Goal: Communication & Community: Answer question/provide support

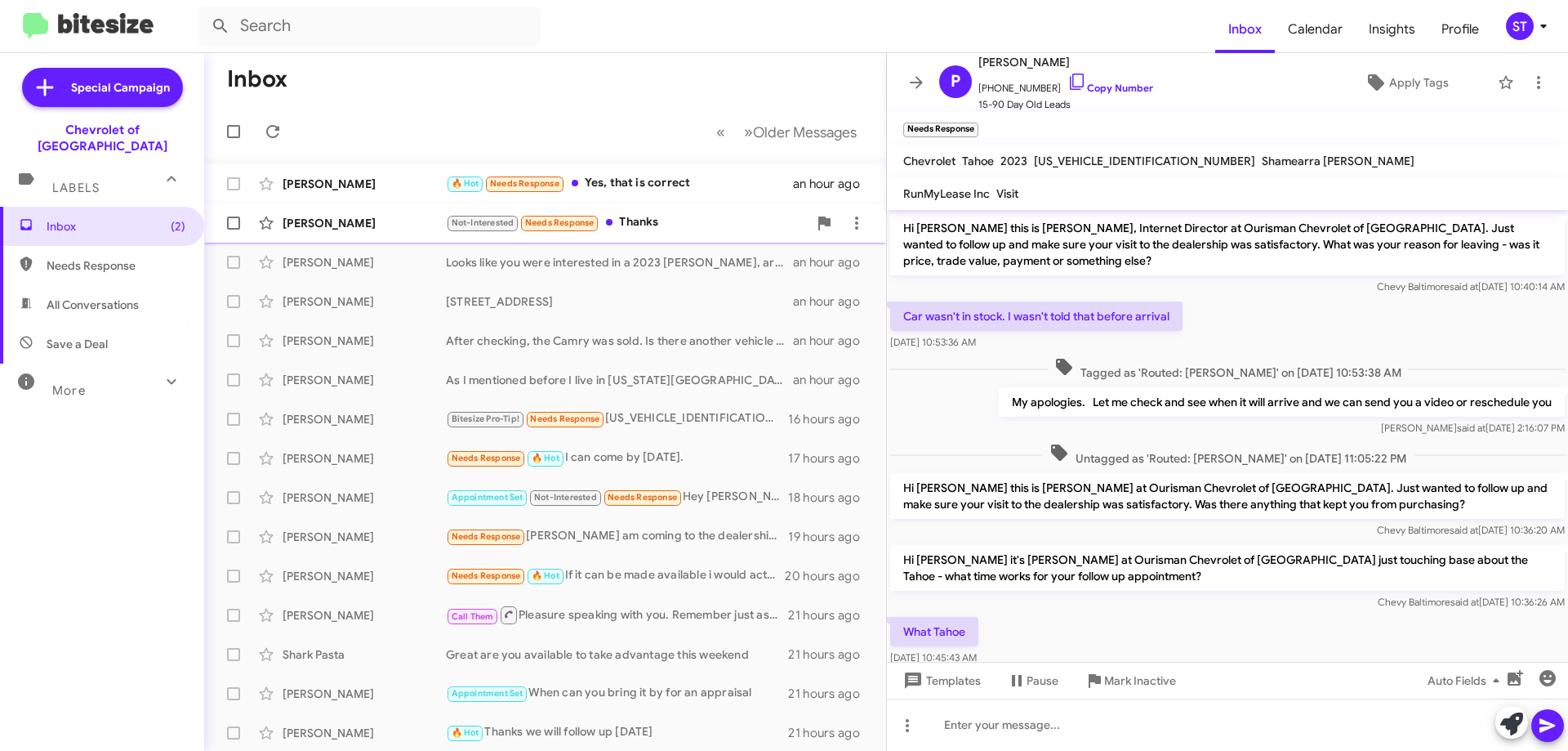
scroll to position [100, 0]
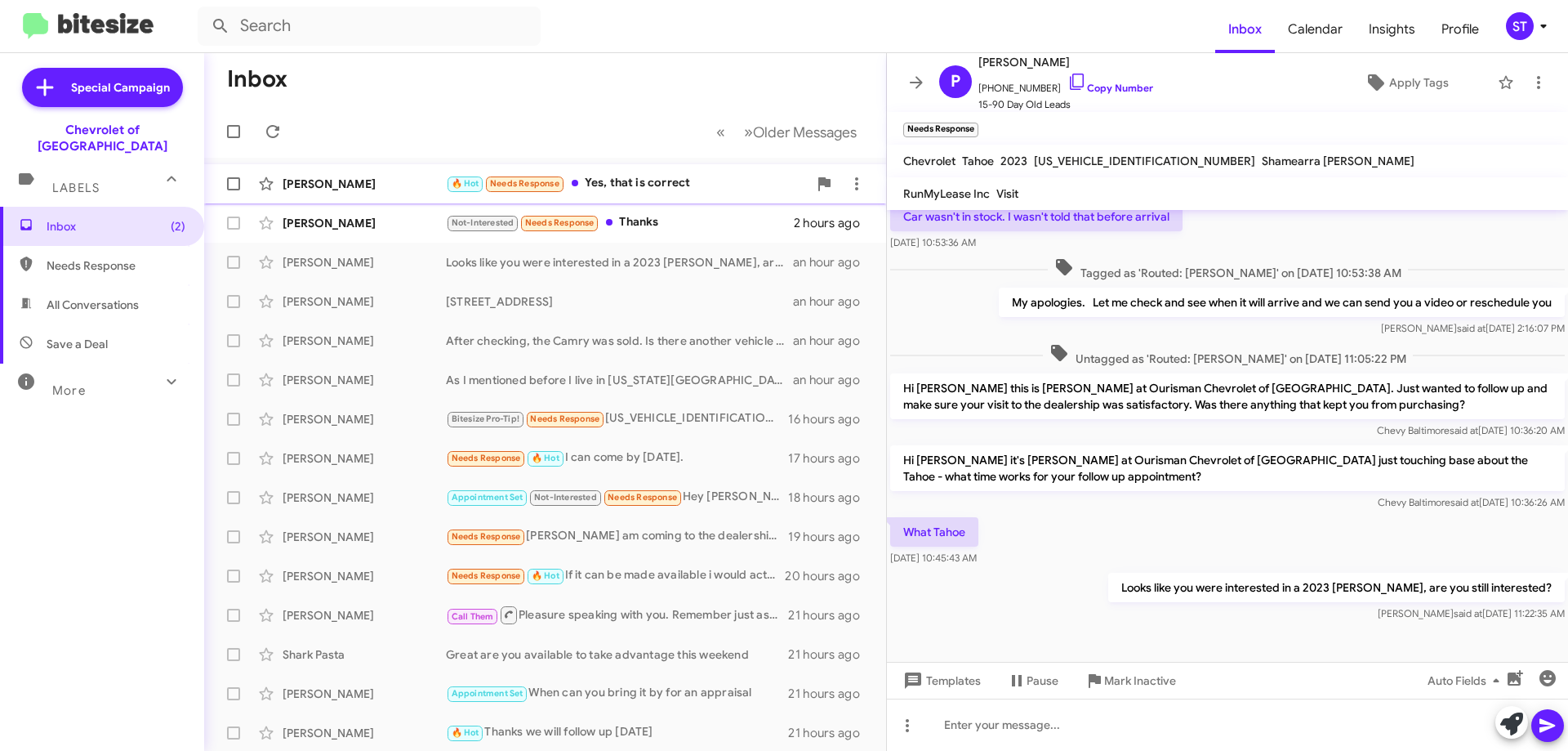
click at [674, 181] on div "🔥 Hot Needs Response Yes, that is correct" at bounding box center [626, 183] width 362 height 19
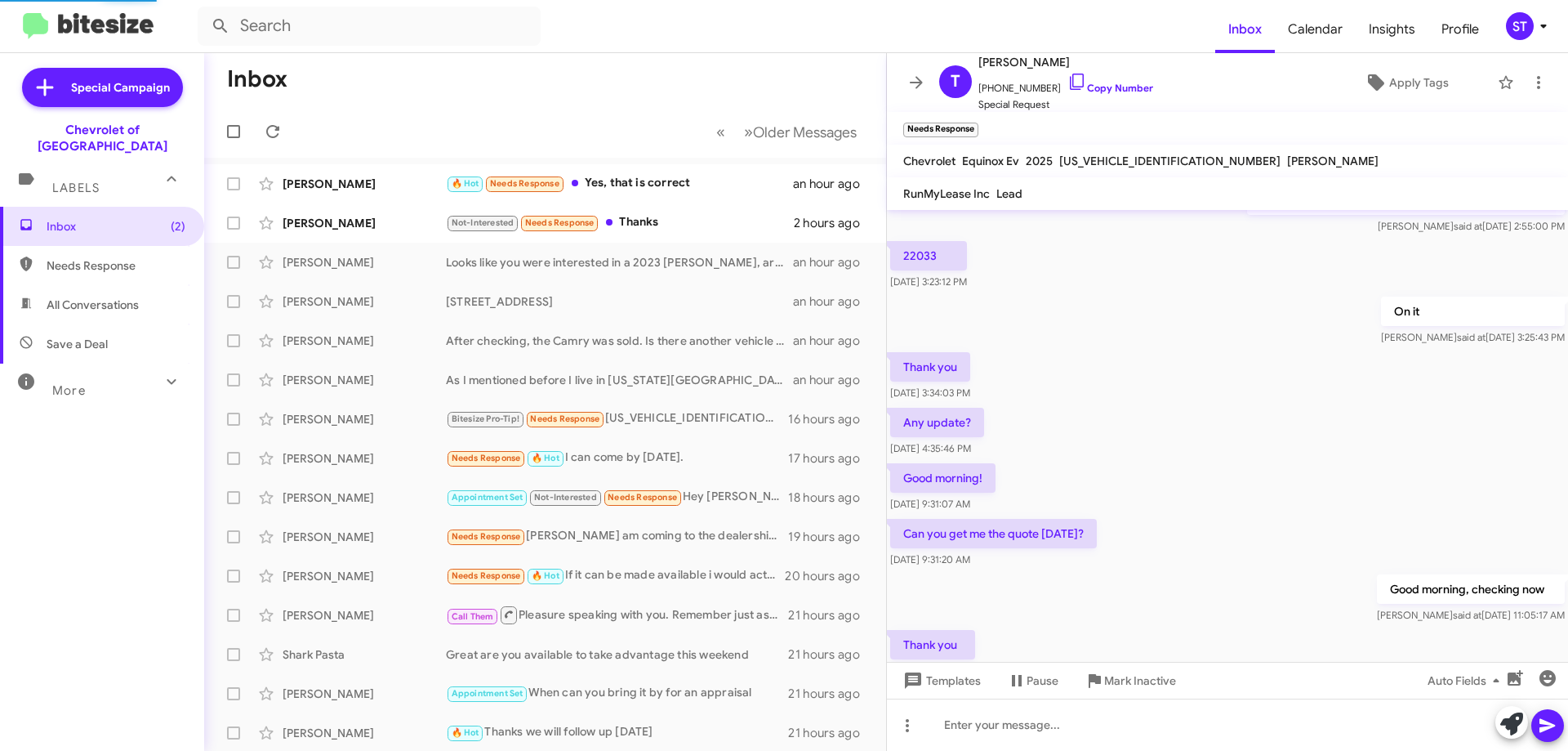
scroll to position [518, 0]
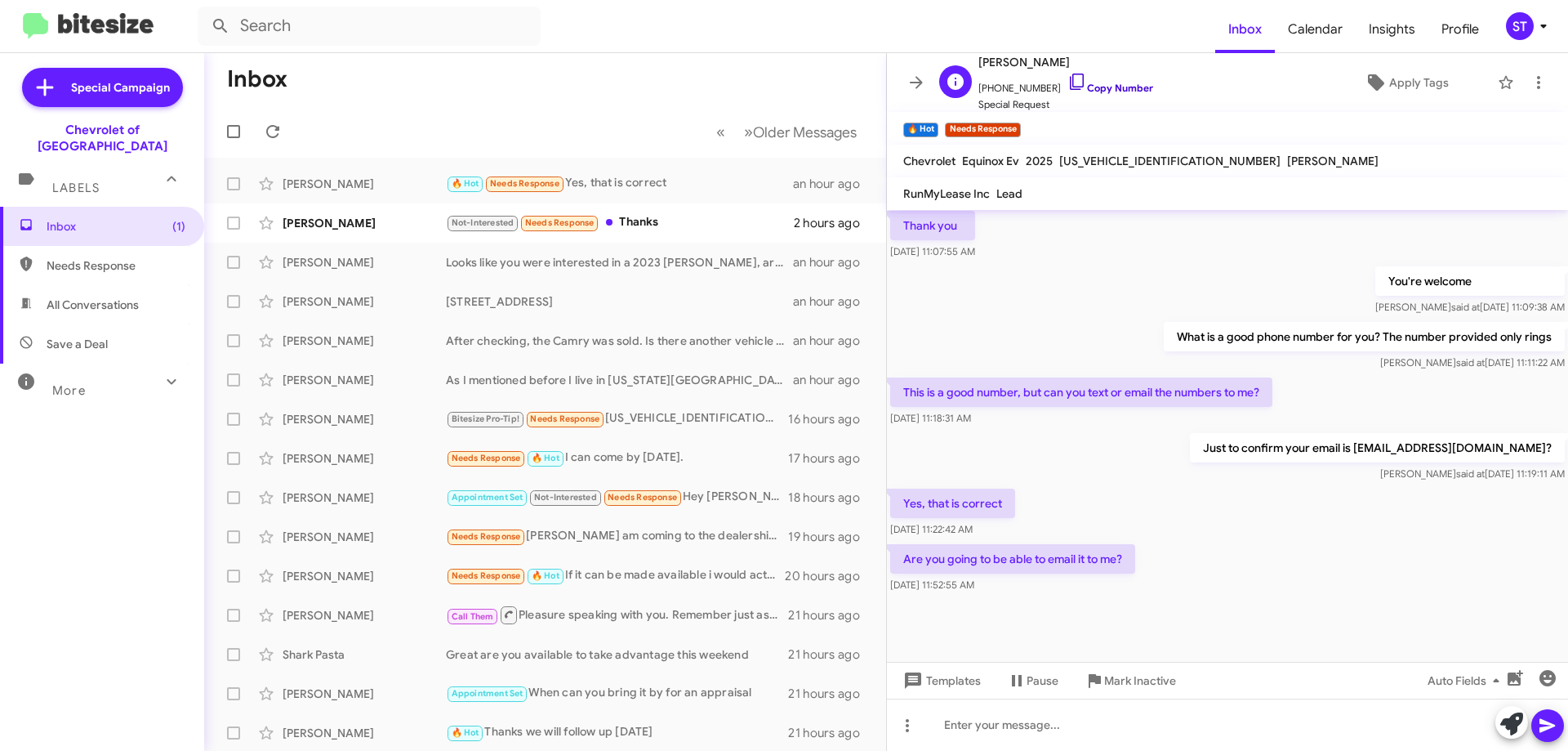
click at [1068, 80] on icon at bounding box center [1077, 81] width 20 height 20
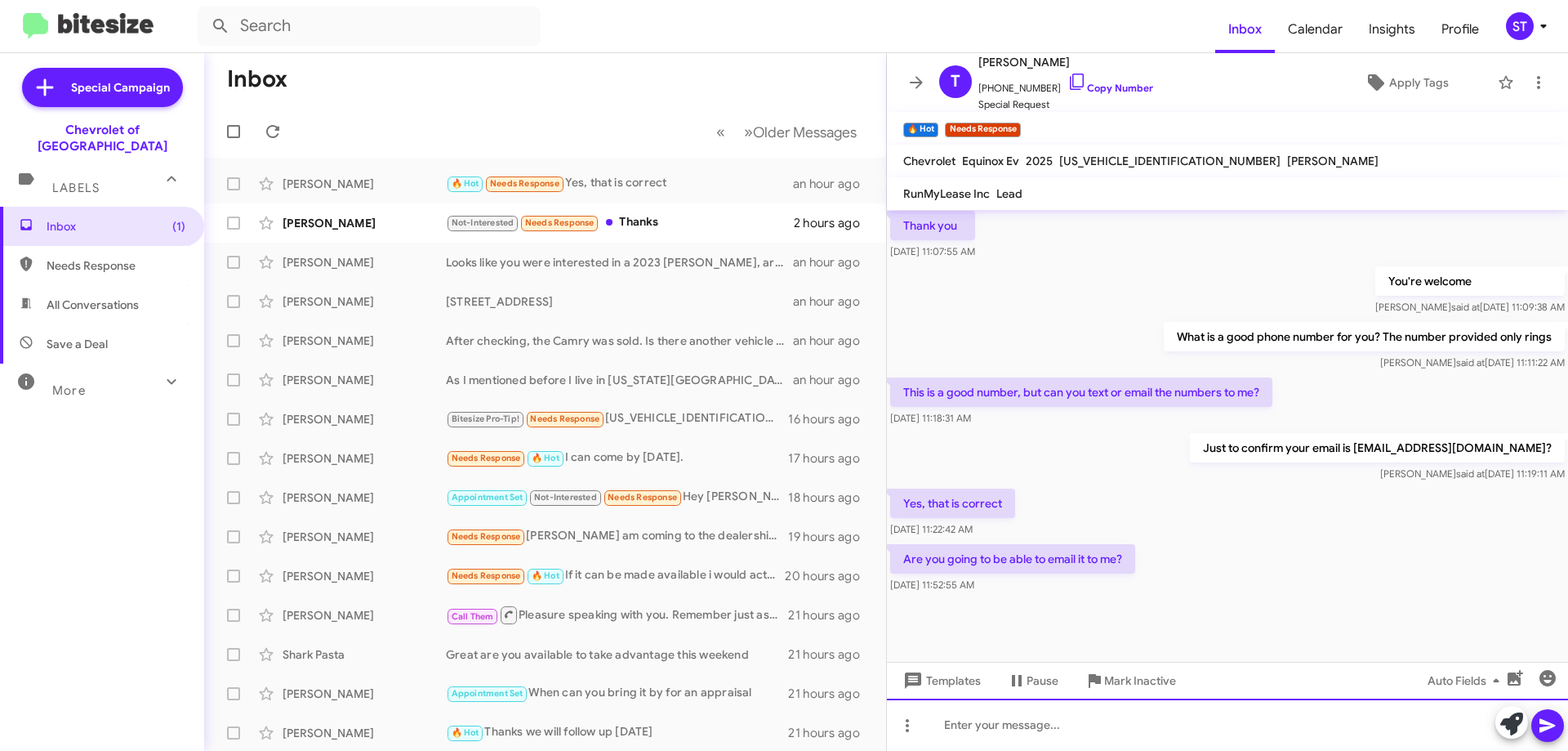
click at [1020, 742] on div at bounding box center [1228, 724] width 681 height 52
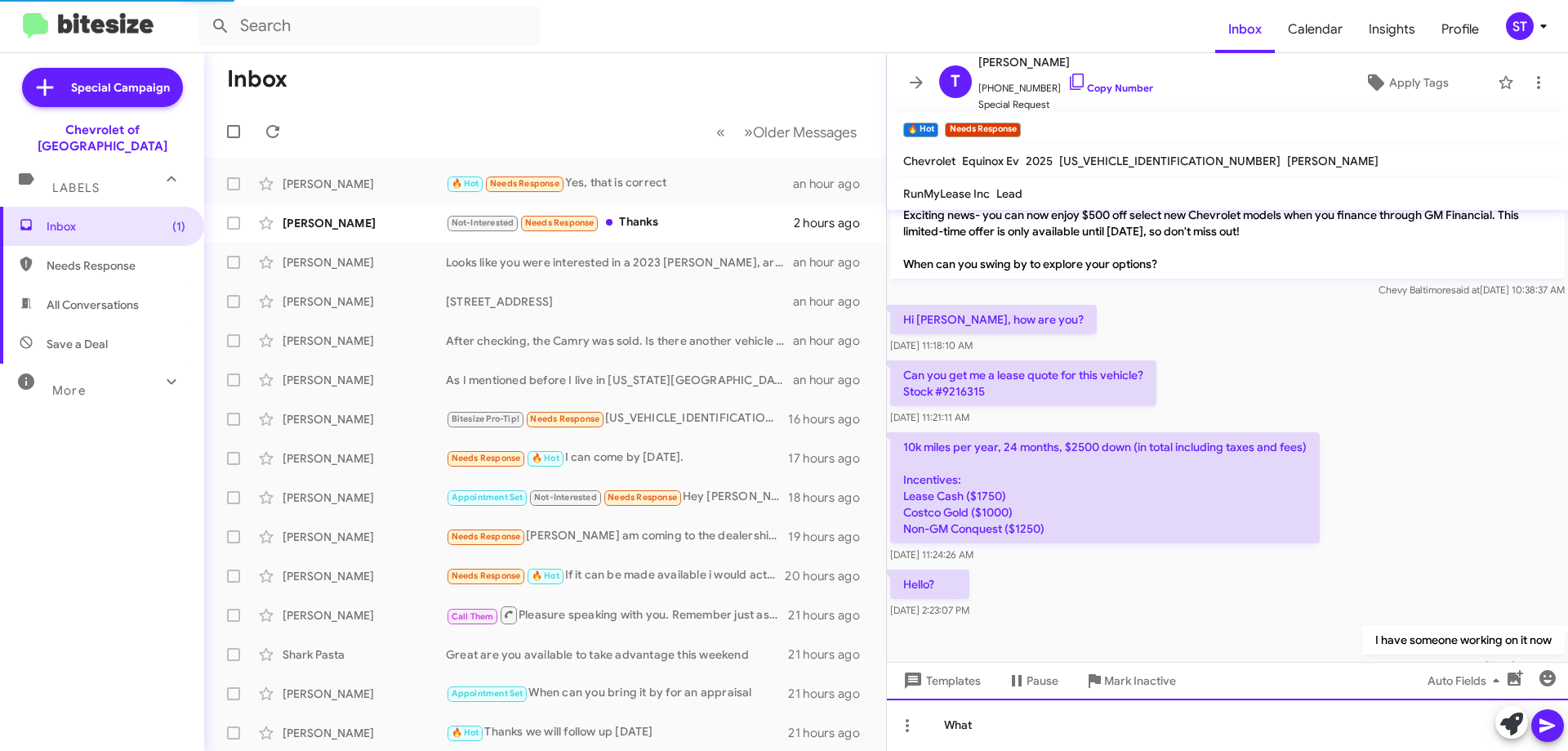
scroll to position [981, 0]
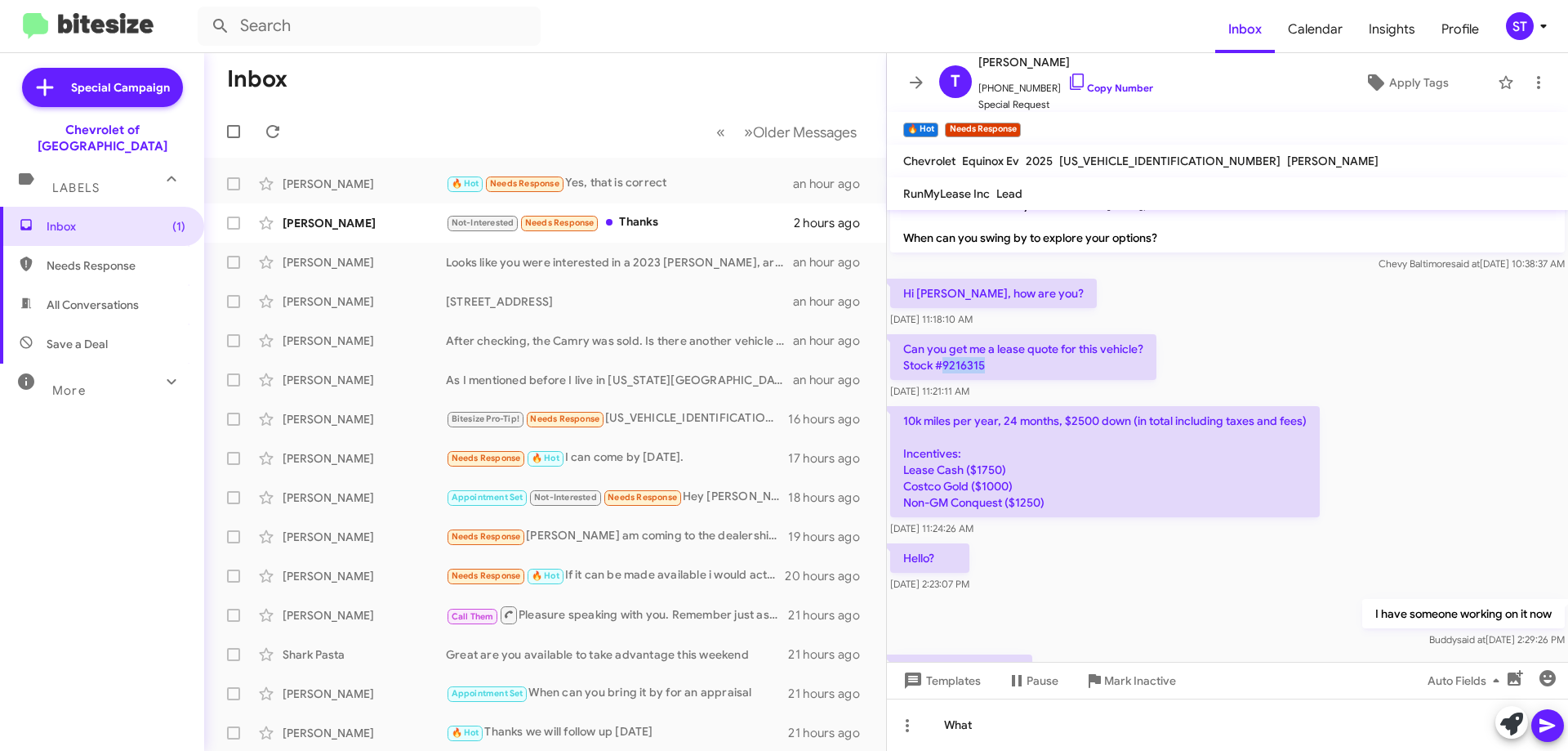
drag, startPoint x: 992, startPoint y: 364, endPoint x: 944, endPoint y: 363, distance: 48.0
click at [944, 363] on p "Can you get me a lease quote for this vehicle? Stock #9216315" at bounding box center [1022, 356] width 266 height 46
copy p "9216315"
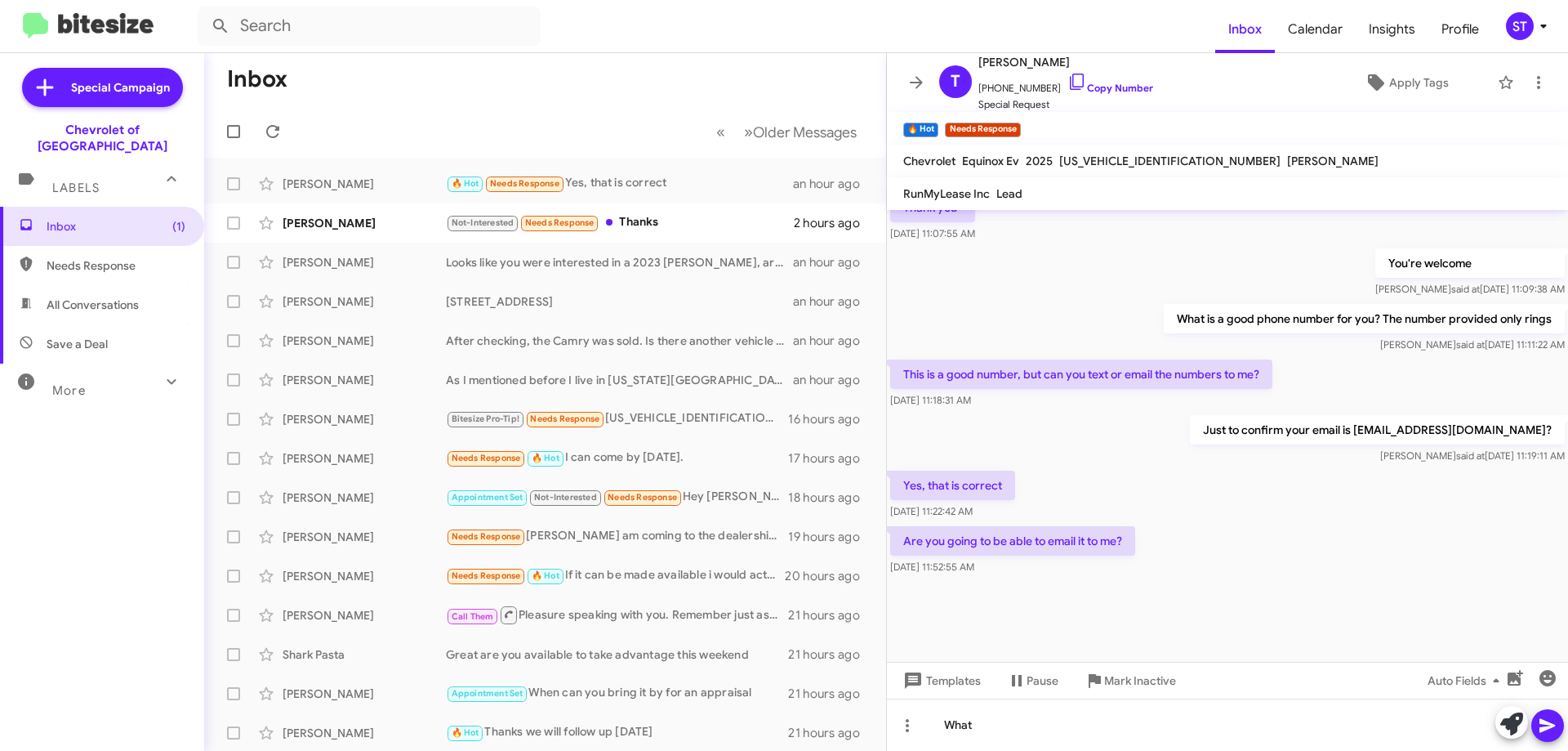
scroll to position [2006, 0]
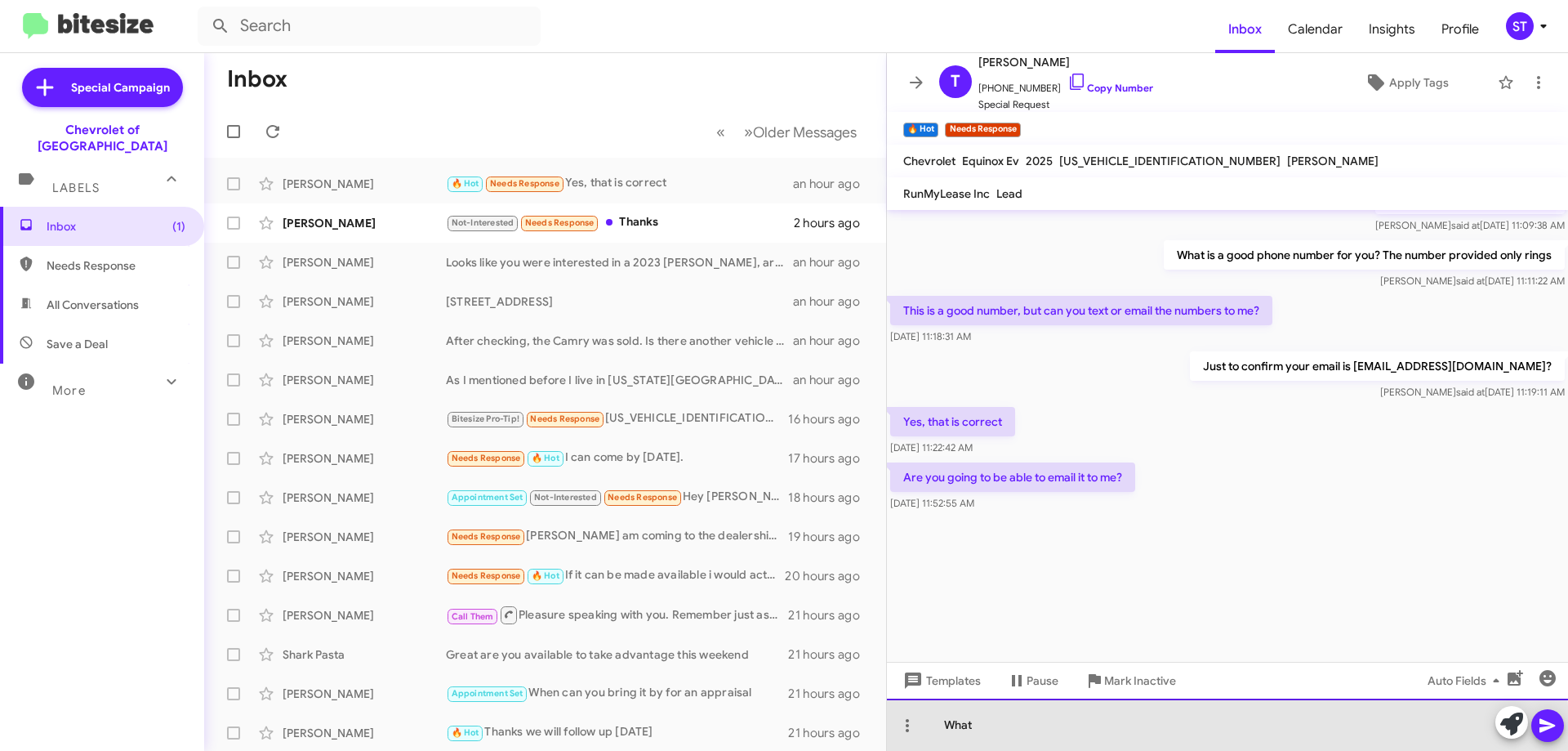
click at [1000, 734] on div "What" at bounding box center [1228, 724] width 681 height 52
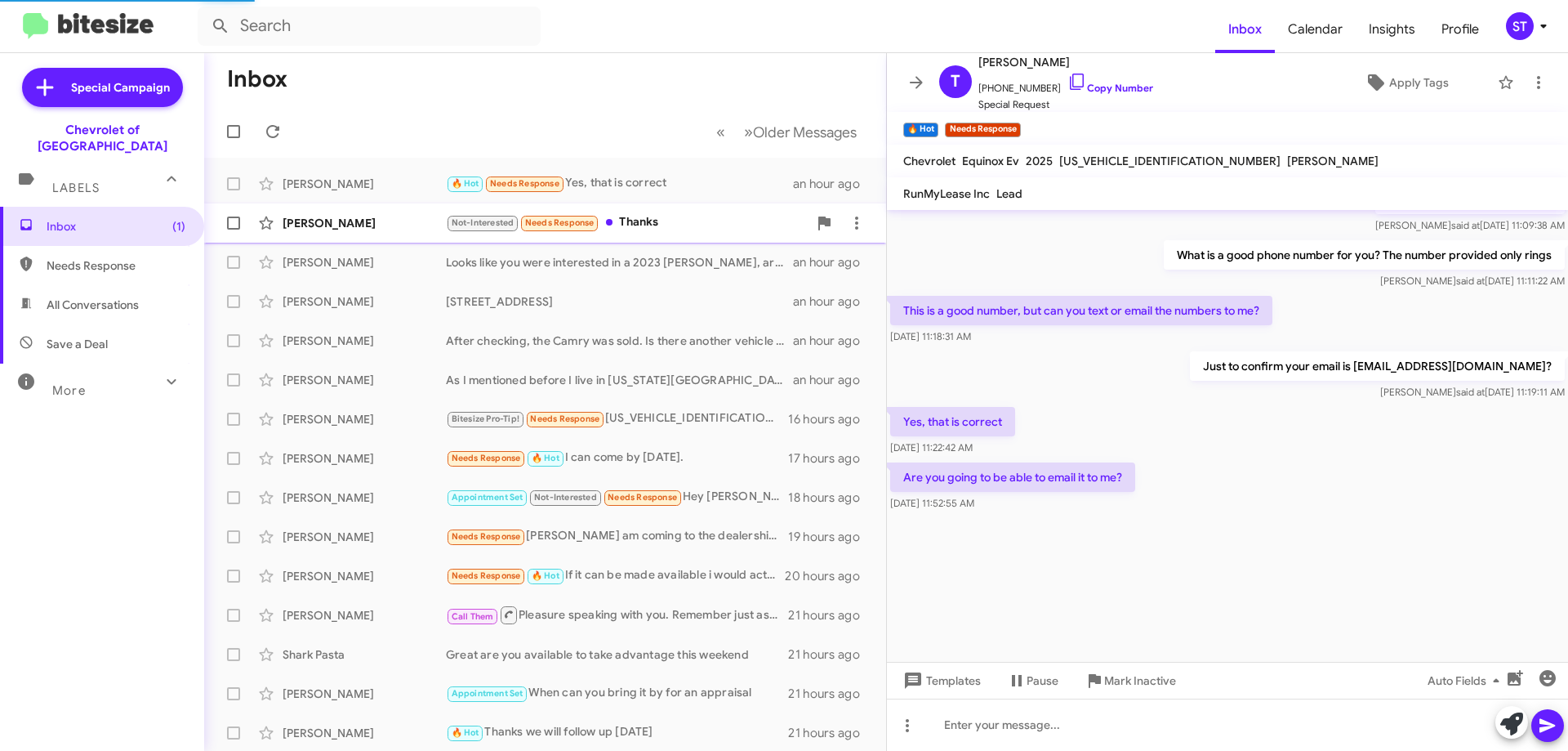
click at [679, 217] on div "Not-Interested Needs Response Thanks" at bounding box center [626, 222] width 362 height 19
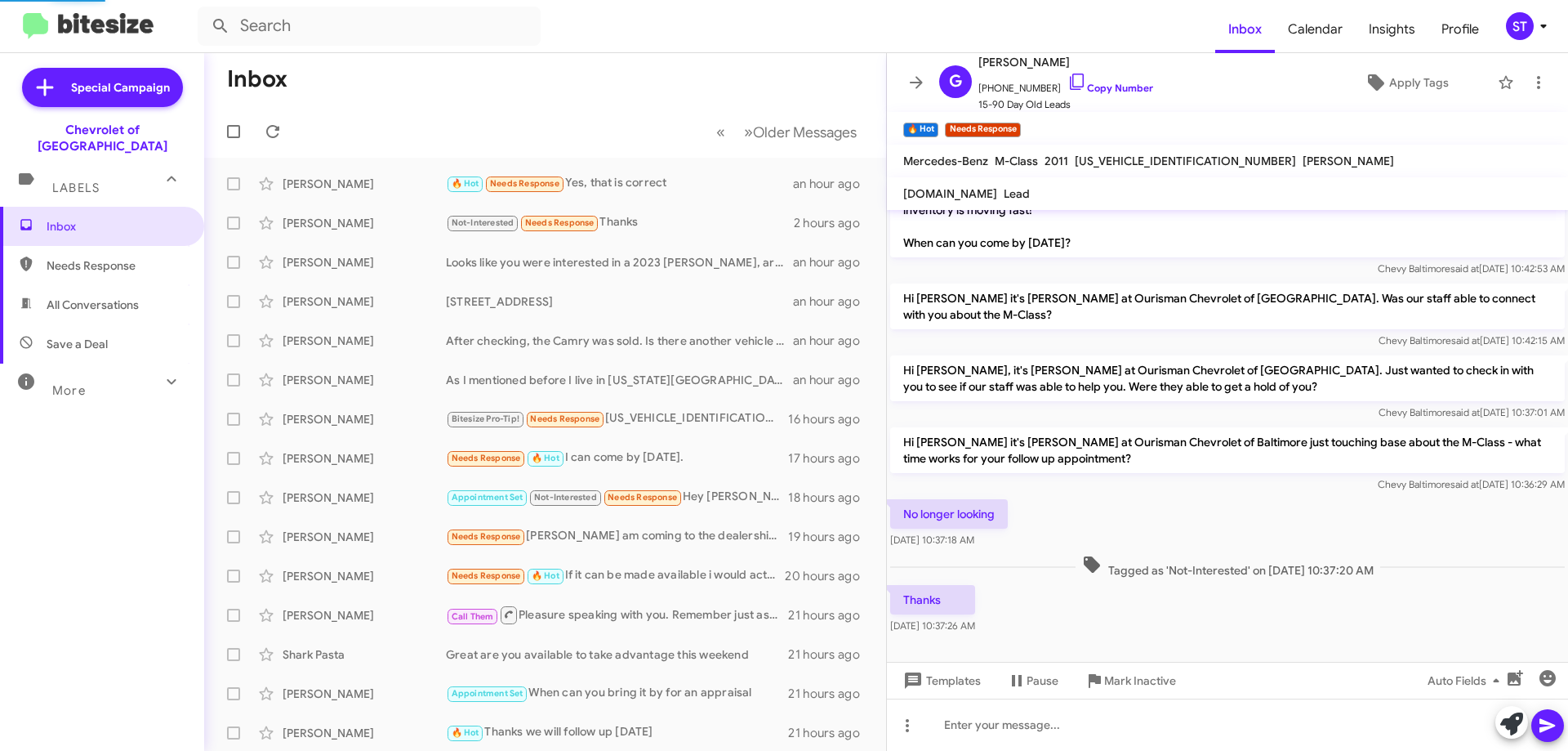
scroll to position [292, 0]
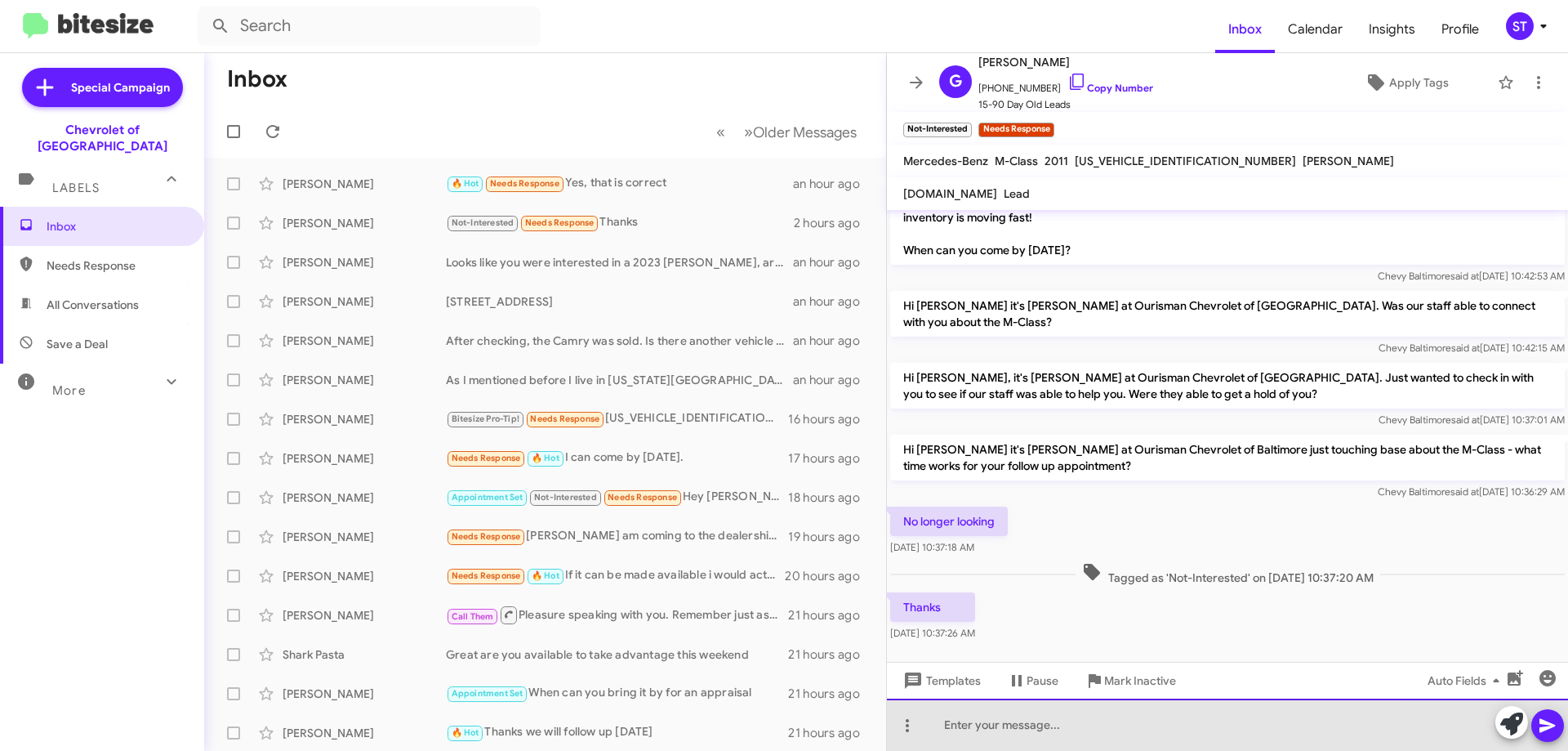
click at [1071, 738] on div at bounding box center [1228, 724] width 681 height 52
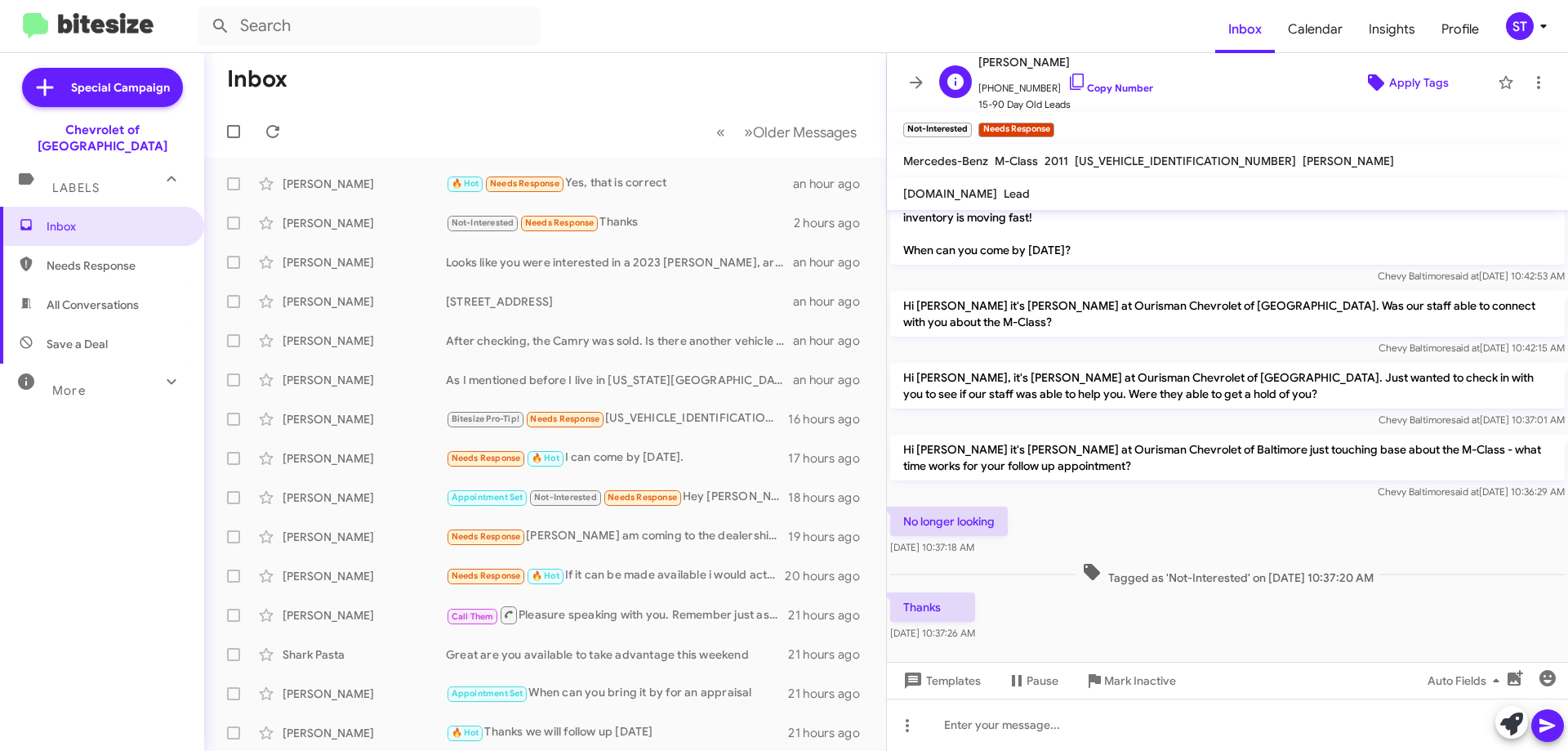
click at [1421, 83] on span "Apply Tags" at bounding box center [1419, 82] width 60 height 29
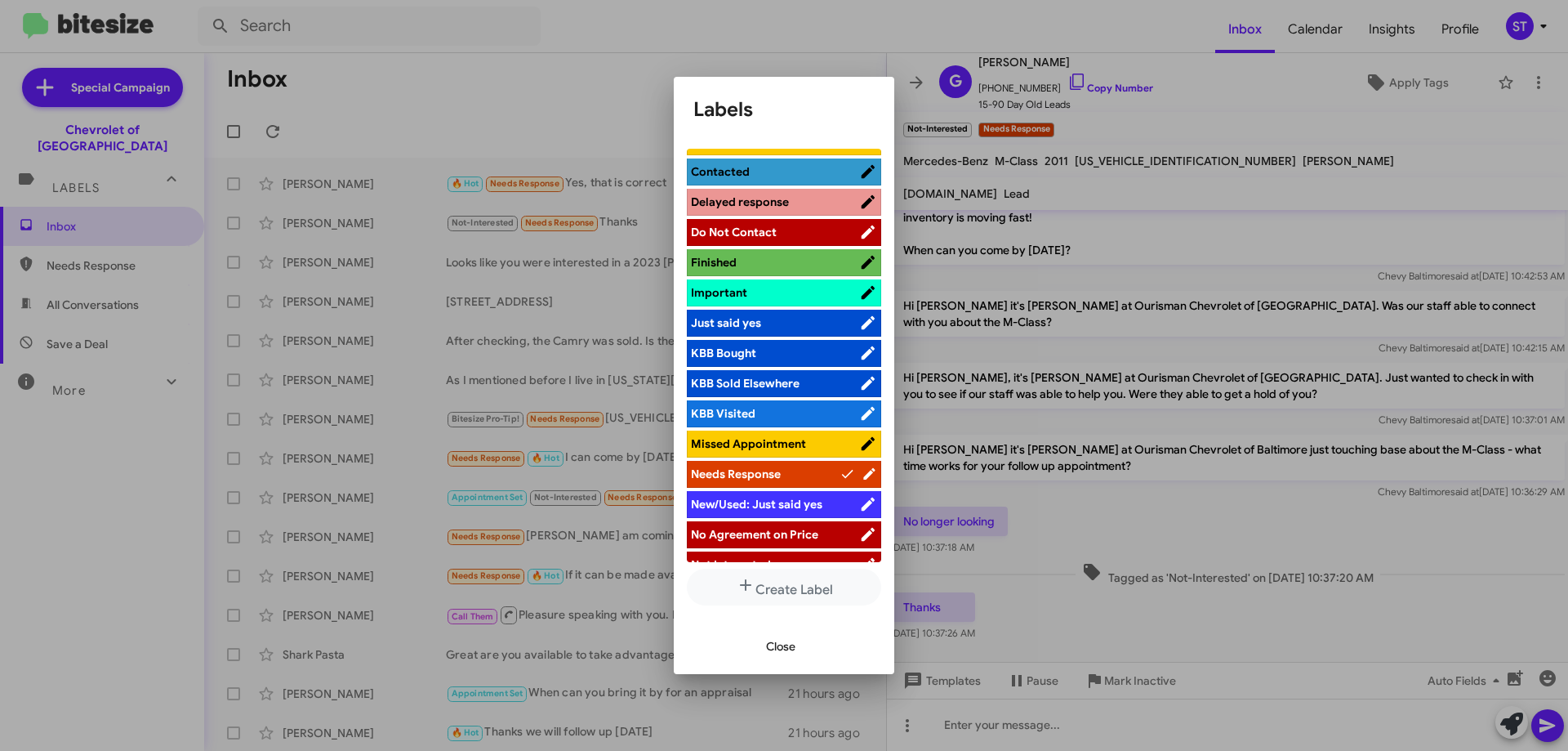
scroll to position [408, 0]
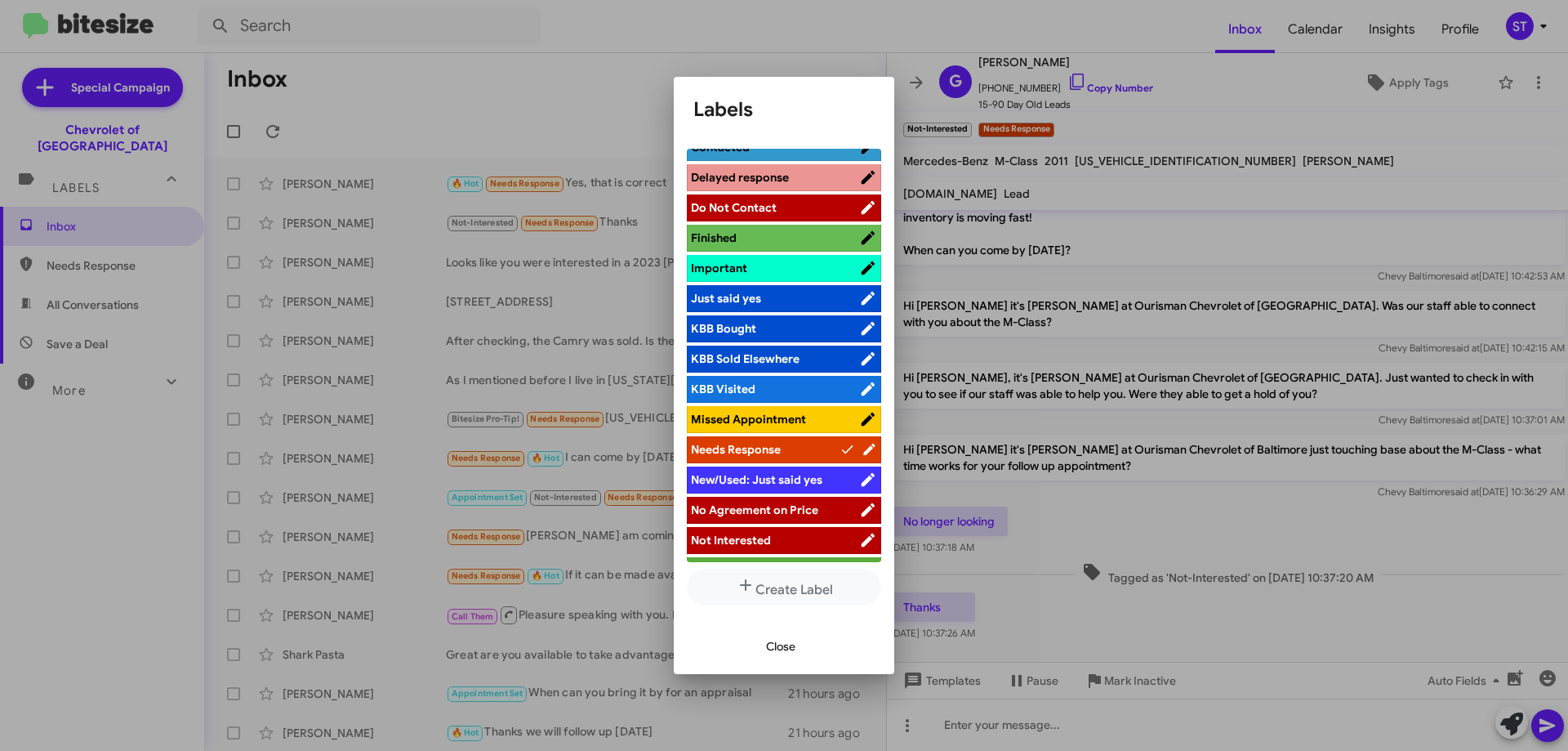
click at [816, 537] on span "Not Interested" at bounding box center [774, 540] width 168 height 17
click at [801, 655] on button "Close" at bounding box center [780, 646] width 56 height 29
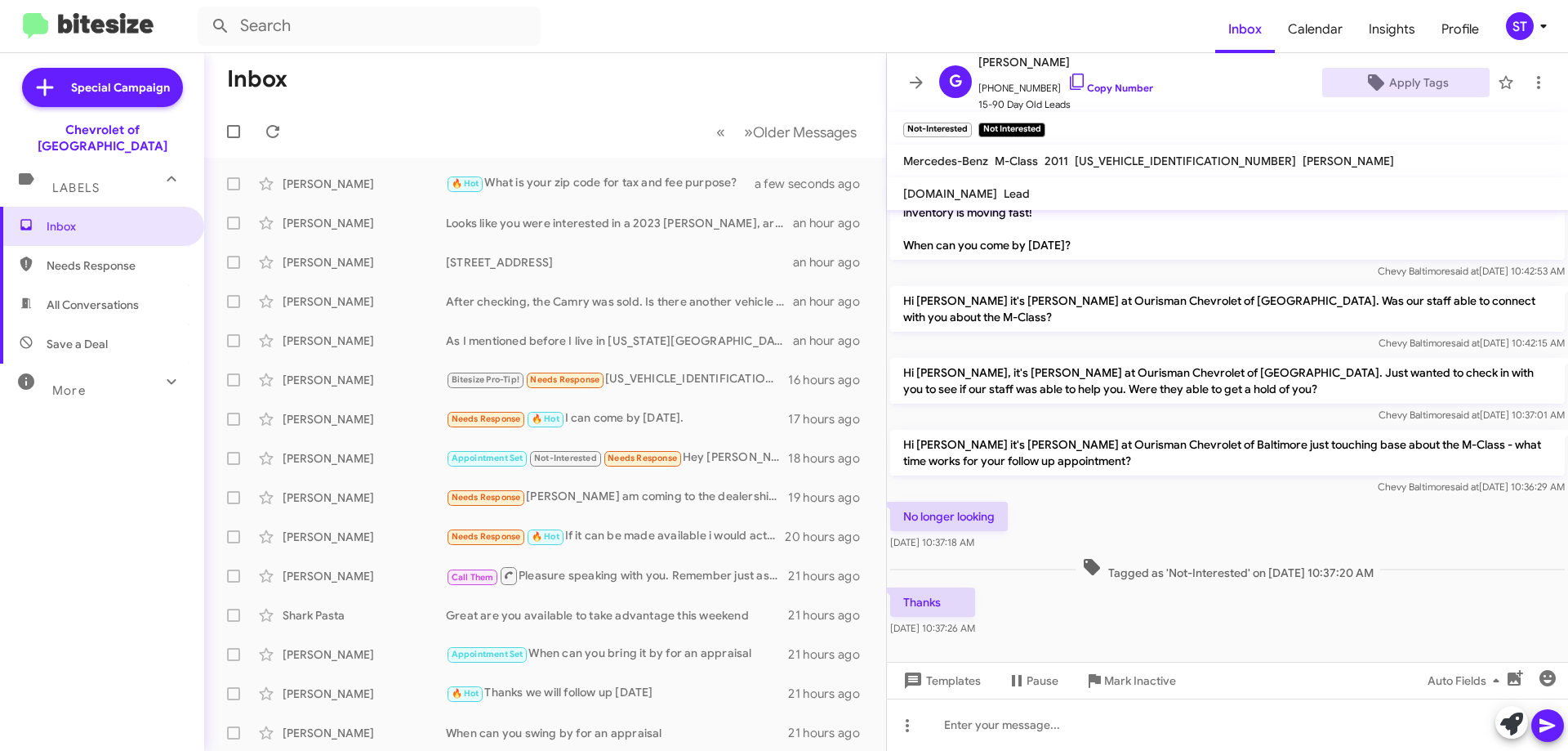
scroll to position [299, 0]
click at [645, 182] on div "🔥 Hot Needs Response 22033 is my Zip code" at bounding box center [626, 183] width 362 height 19
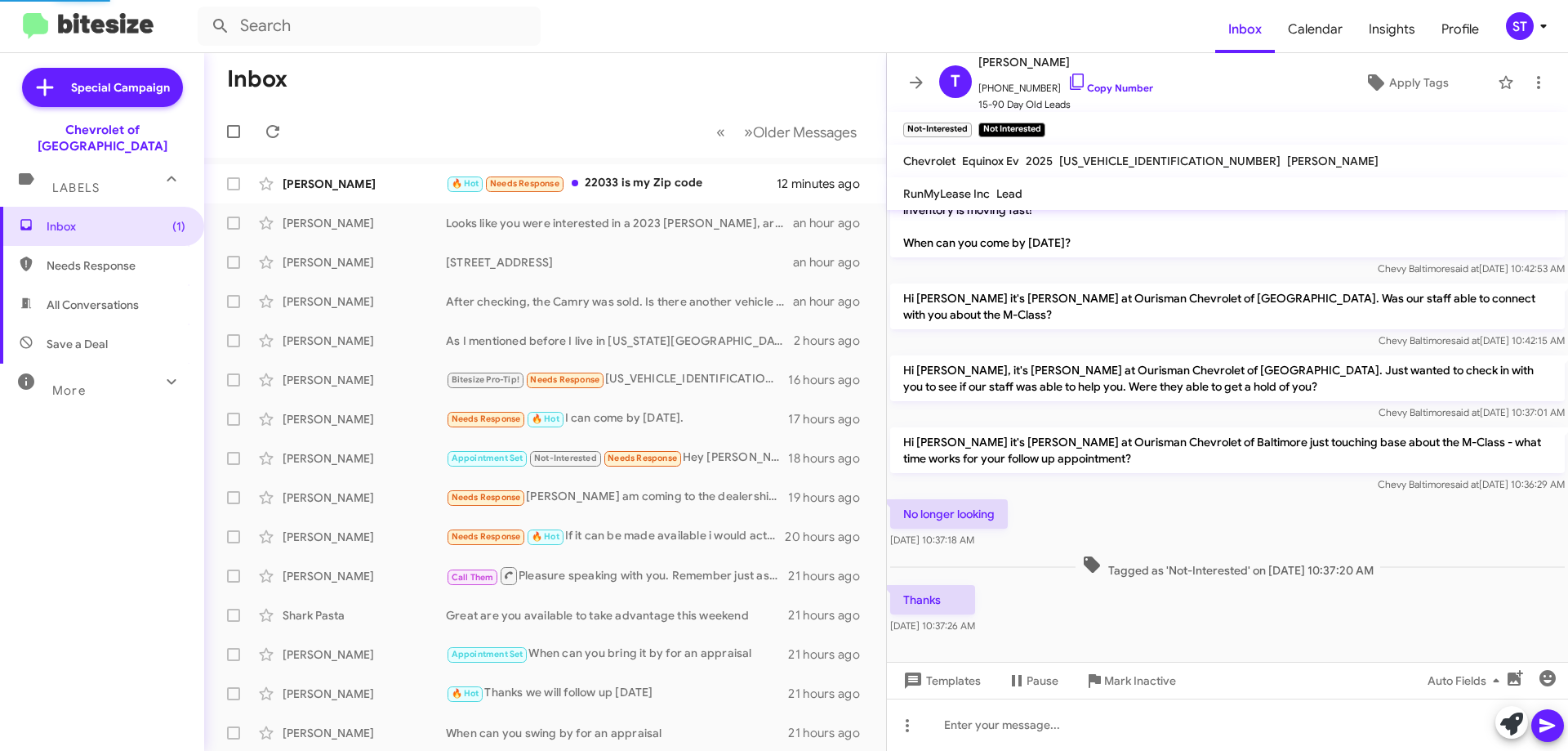
scroll to position [741, 0]
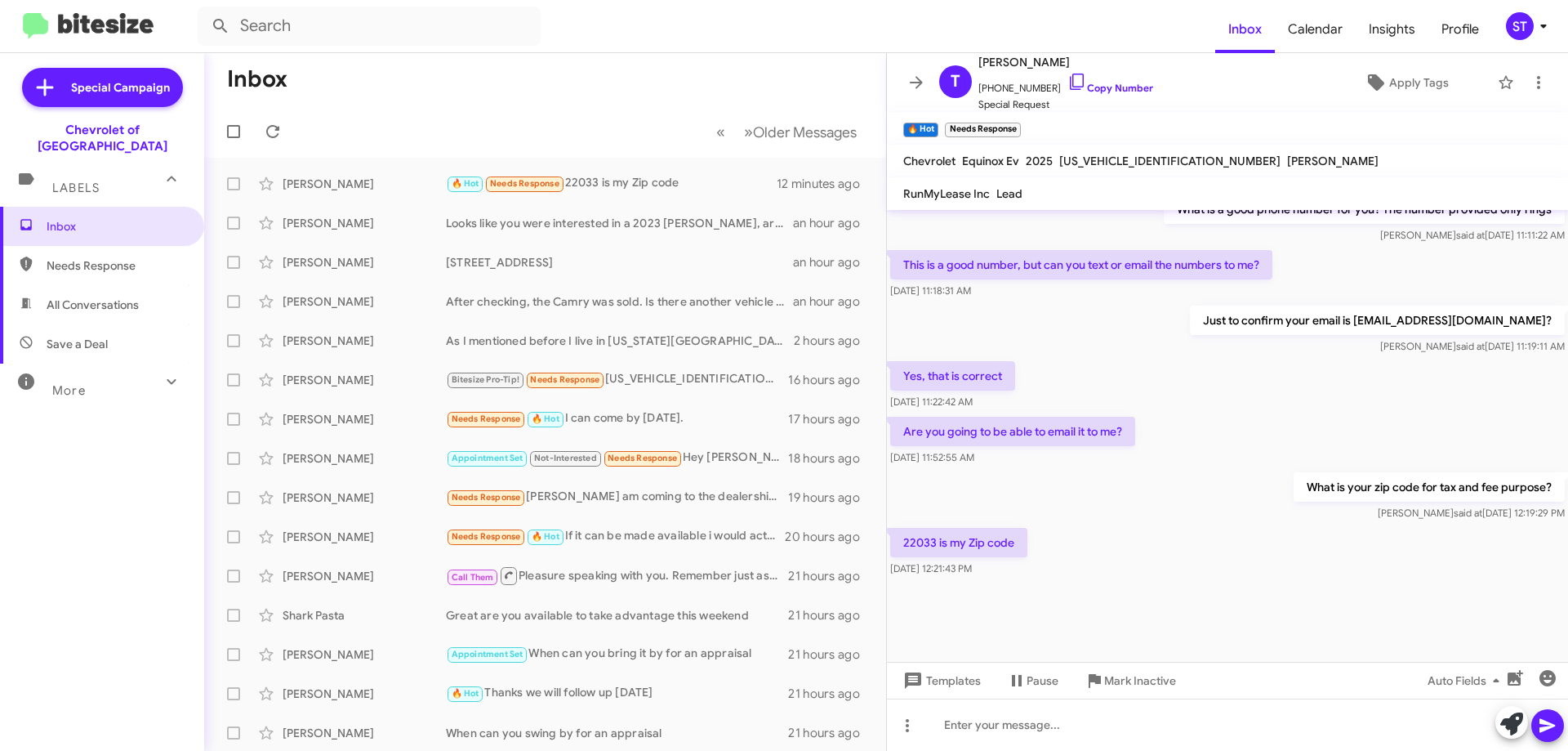
drag, startPoint x: 935, startPoint y: 545, endPoint x: 901, endPoint y: 546, distance: 34.0
click at [901, 546] on p "22033 is my Zip code" at bounding box center [959, 543] width 137 height 29
copy p "22033"
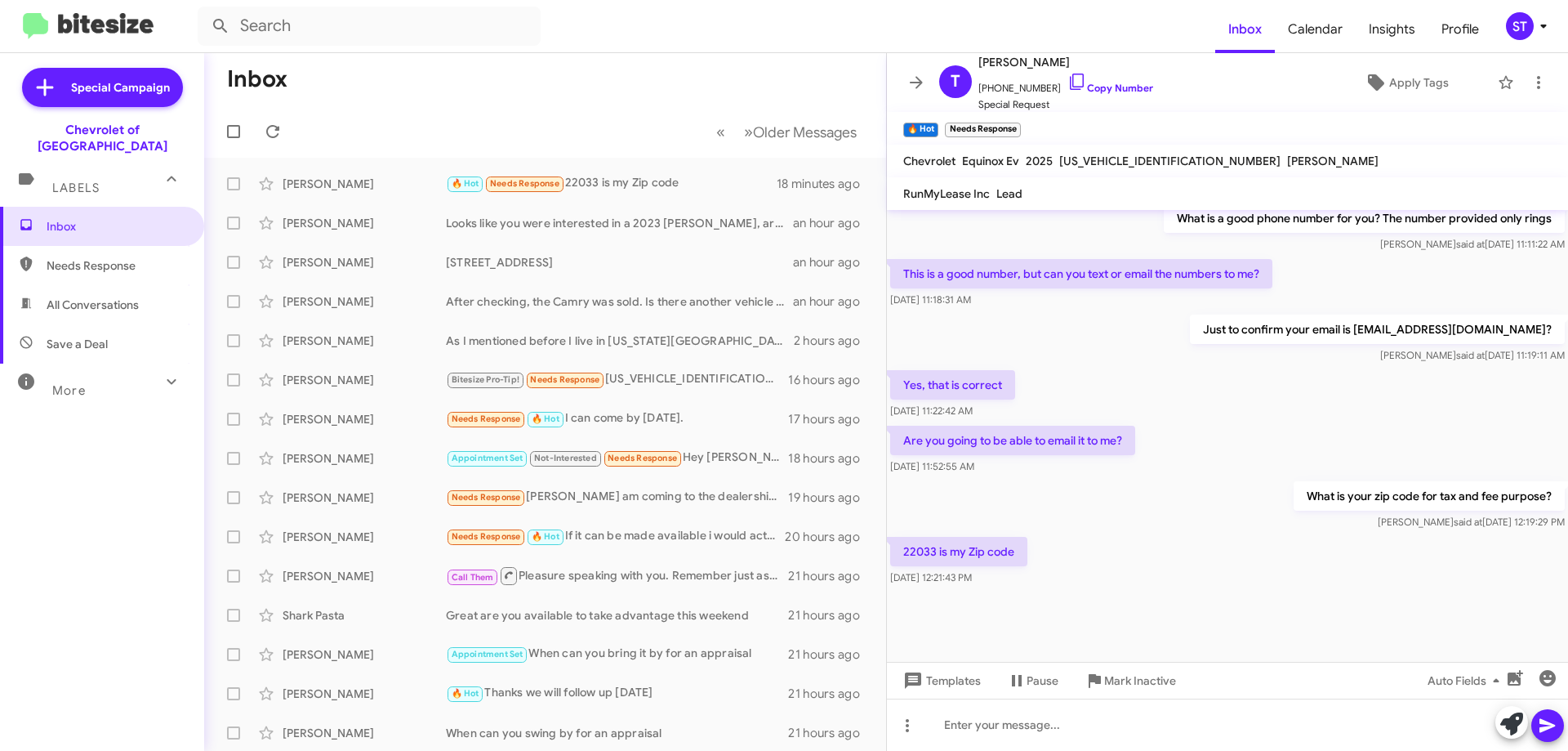
scroll to position [2043, 0]
click at [1191, 537] on div "22033 is my Zip code [DATE] 12:21:43 PM" at bounding box center [1228, 561] width 681 height 56
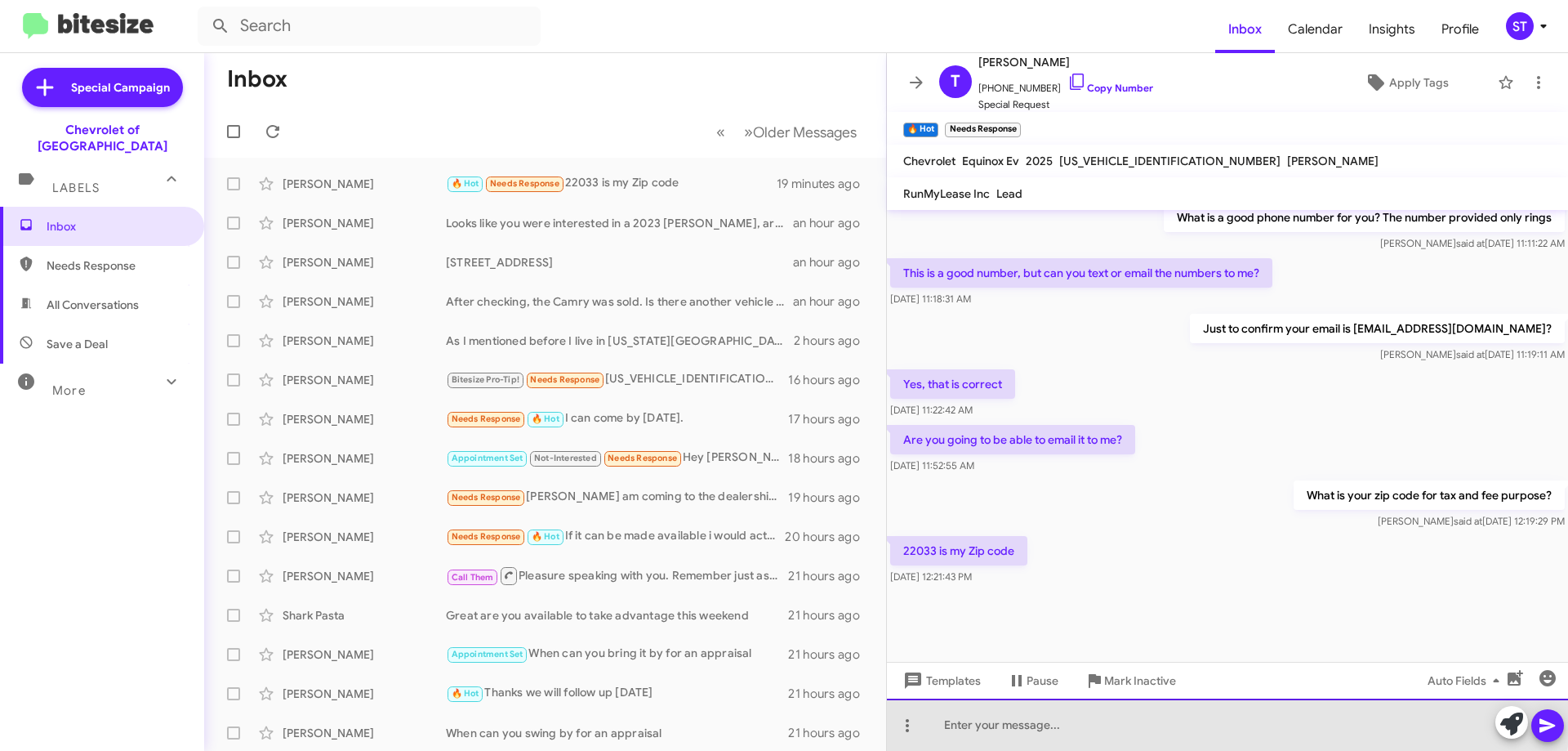
click at [1047, 718] on div at bounding box center [1228, 724] width 681 height 52
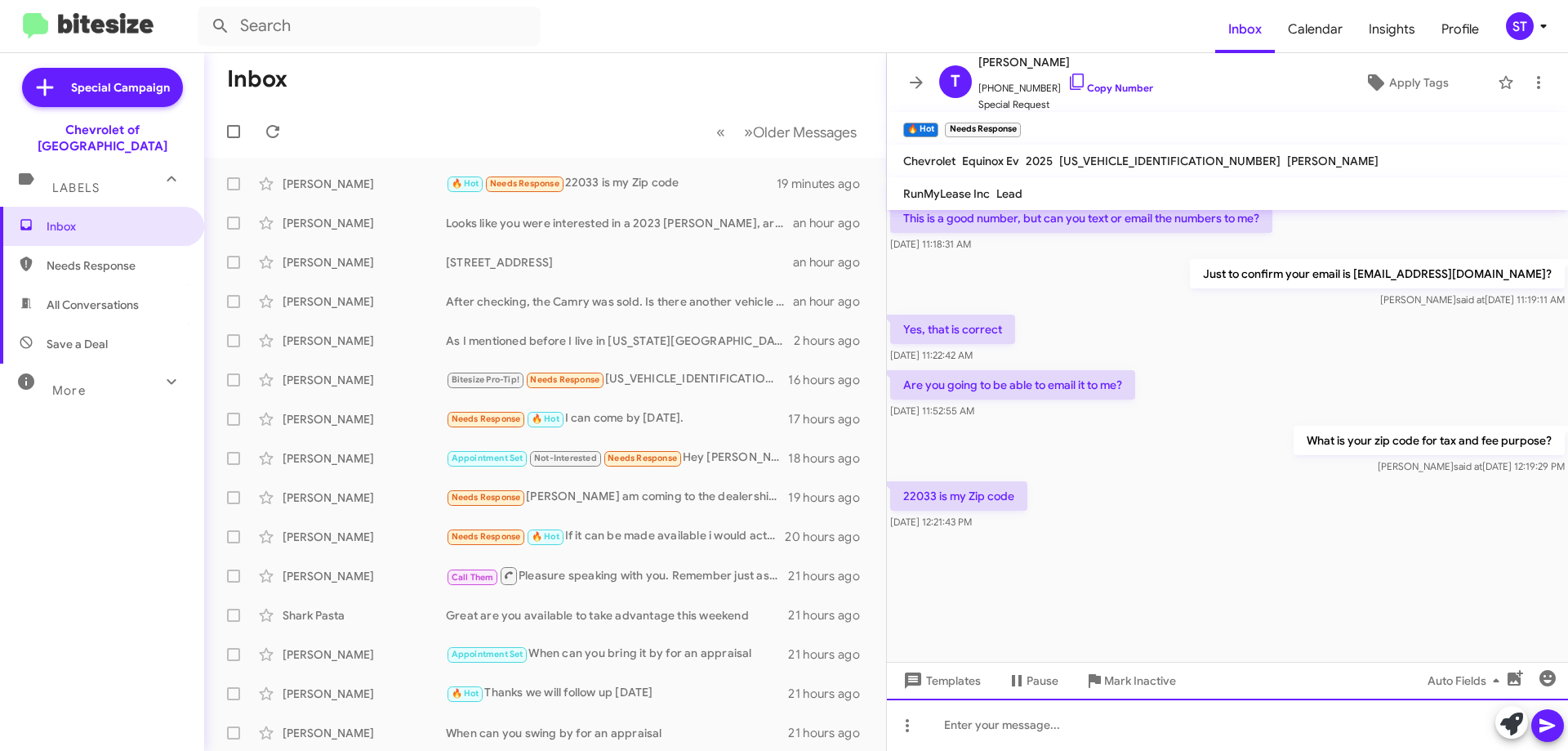
scroll to position [2125, 0]
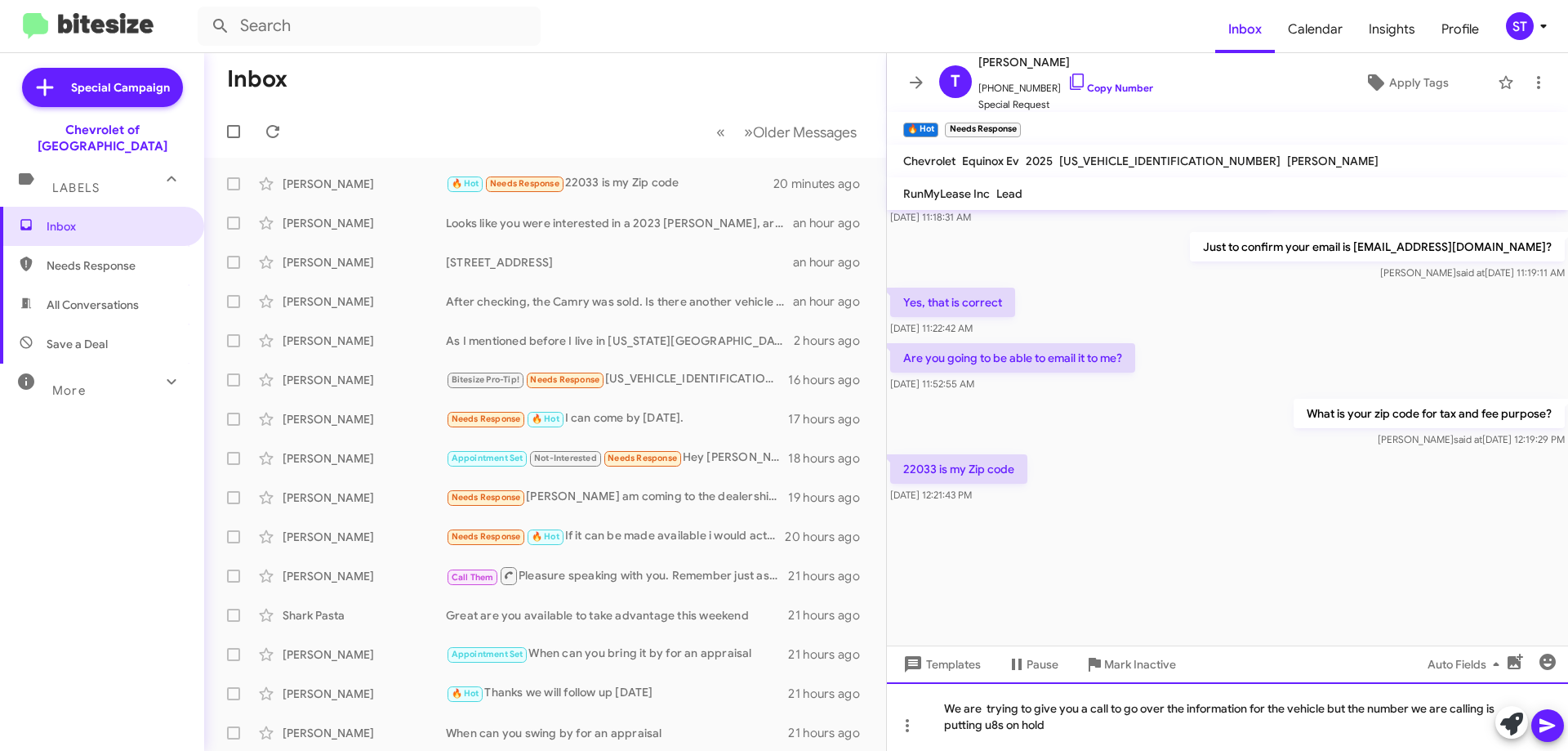
click at [1007, 732] on div "We are trying to give you a call to go over the information for the vehicle but…" at bounding box center [1228, 717] width 681 height 69
click at [1096, 735] on div "We are trying to give you a call to go over the information for the vehicle but…" at bounding box center [1228, 717] width 681 height 69
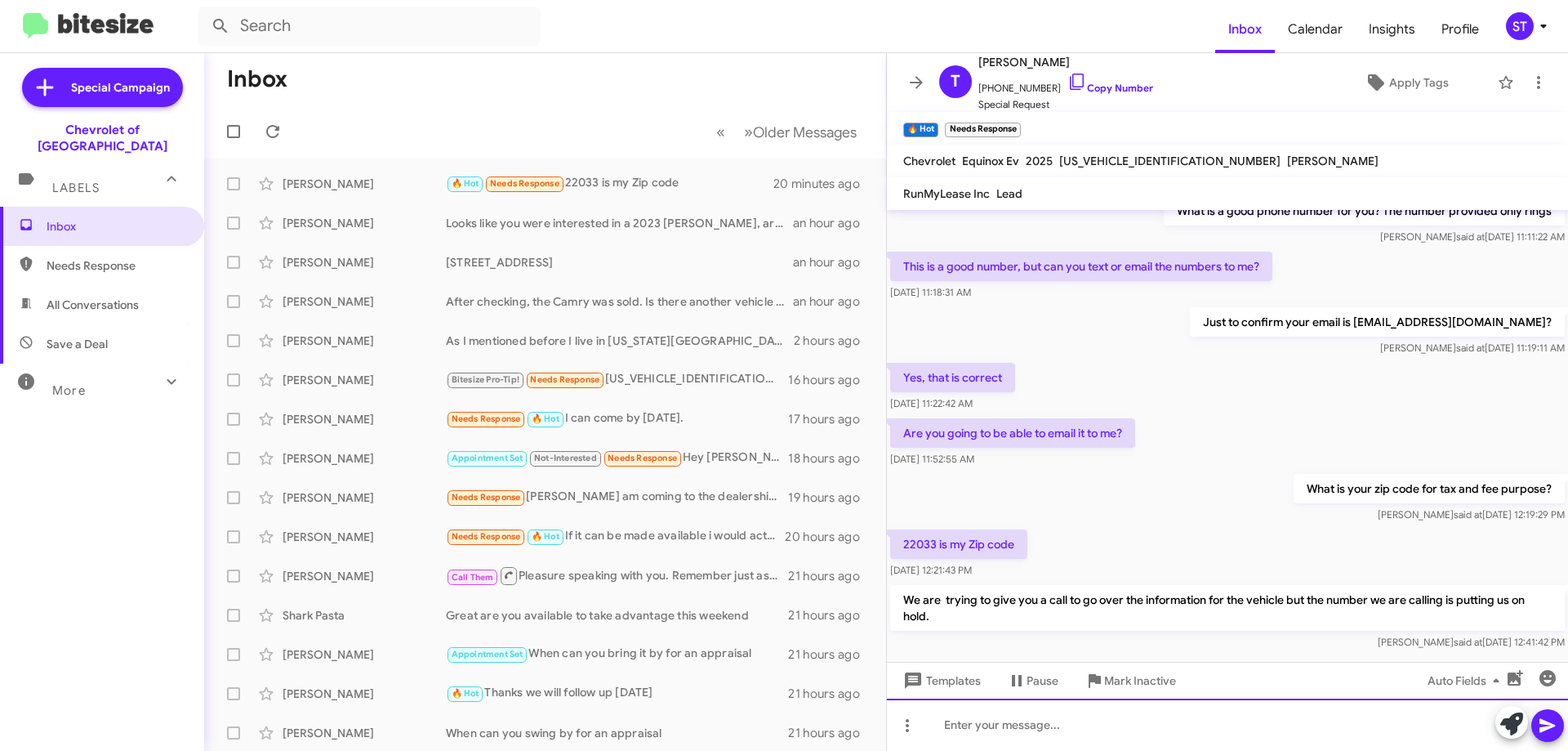
scroll to position [2201, 0]
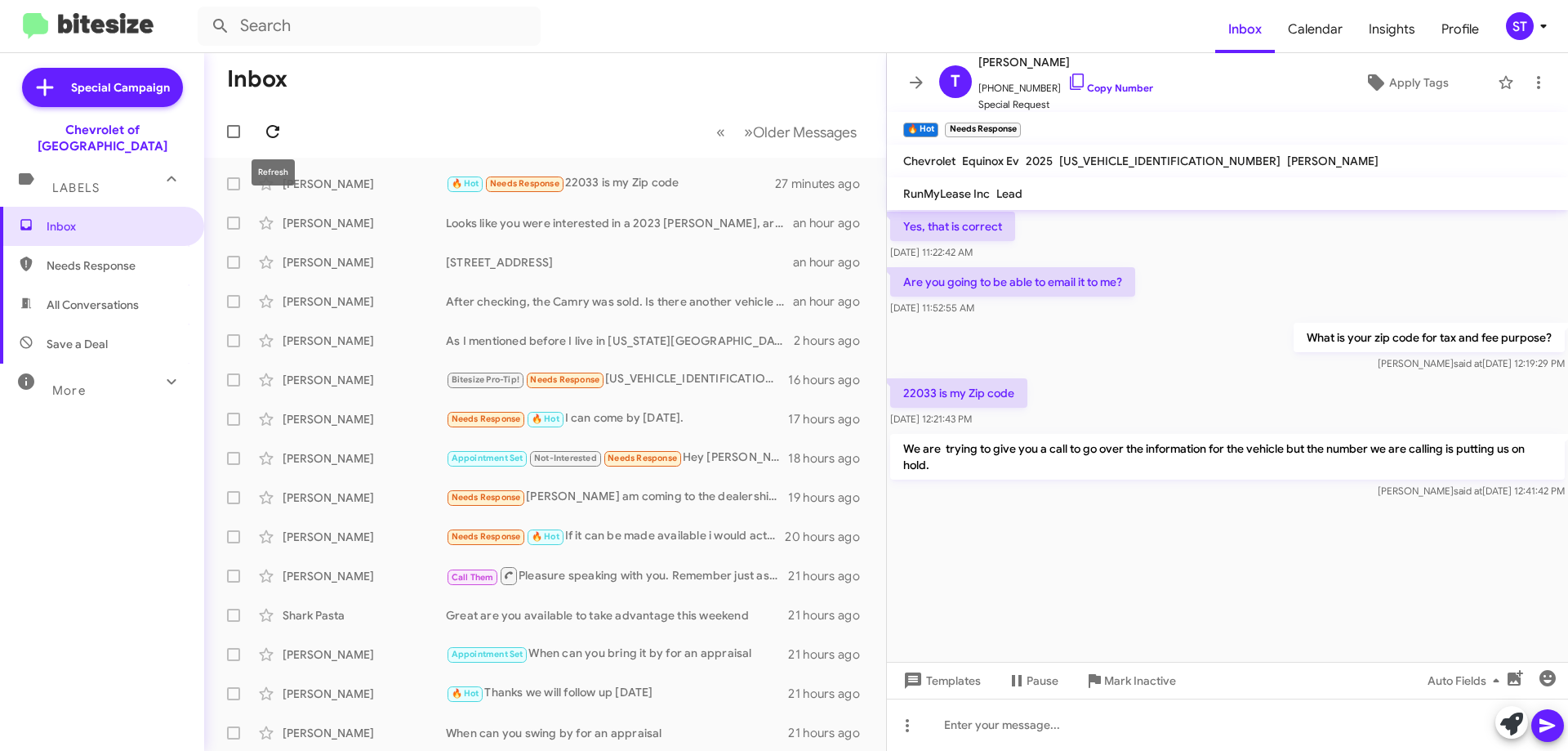
click at [275, 129] on icon at bounding box center [273, 132] width 20 height 20
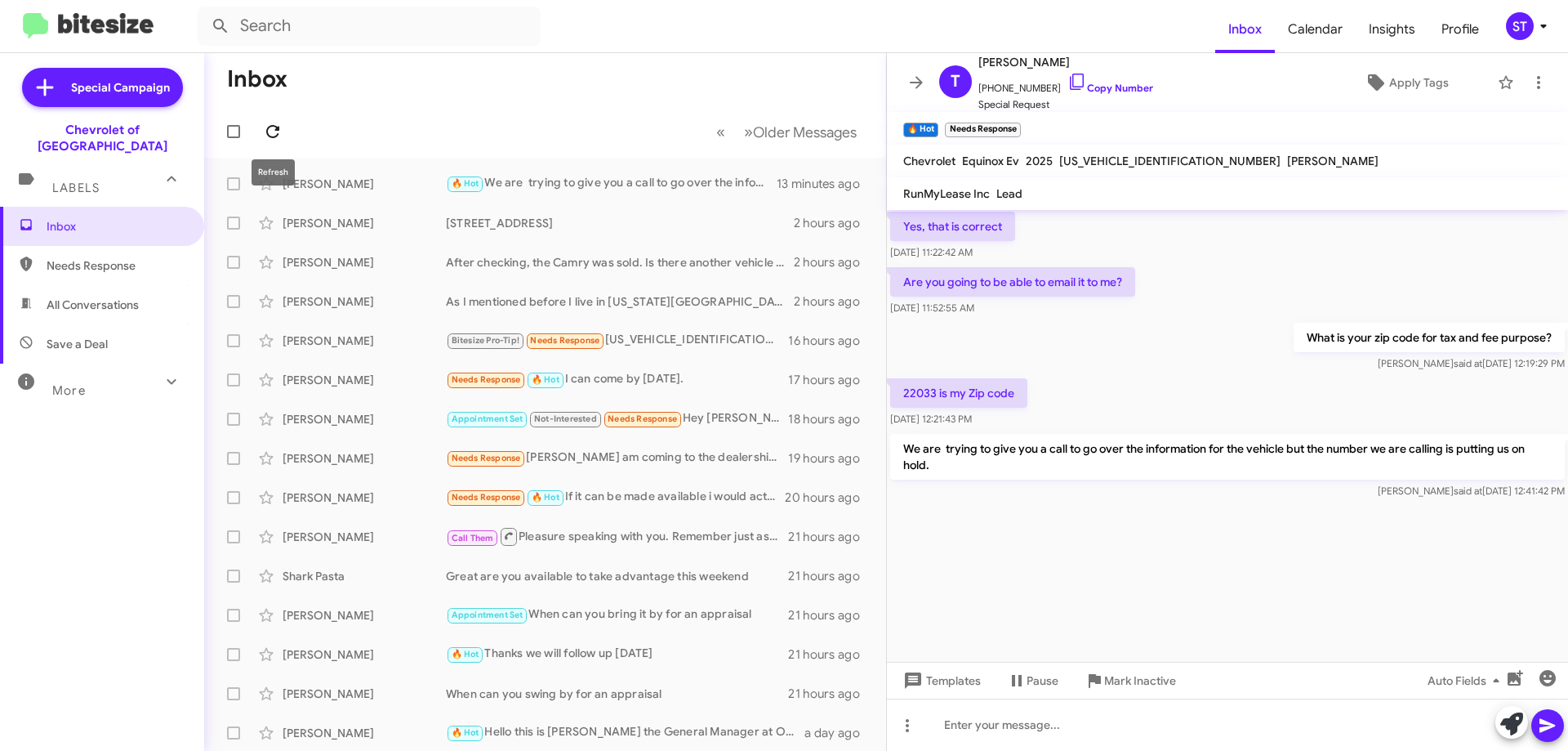
click at [272, 138] on icon at bounding box center [273, 132] width 20 height 20
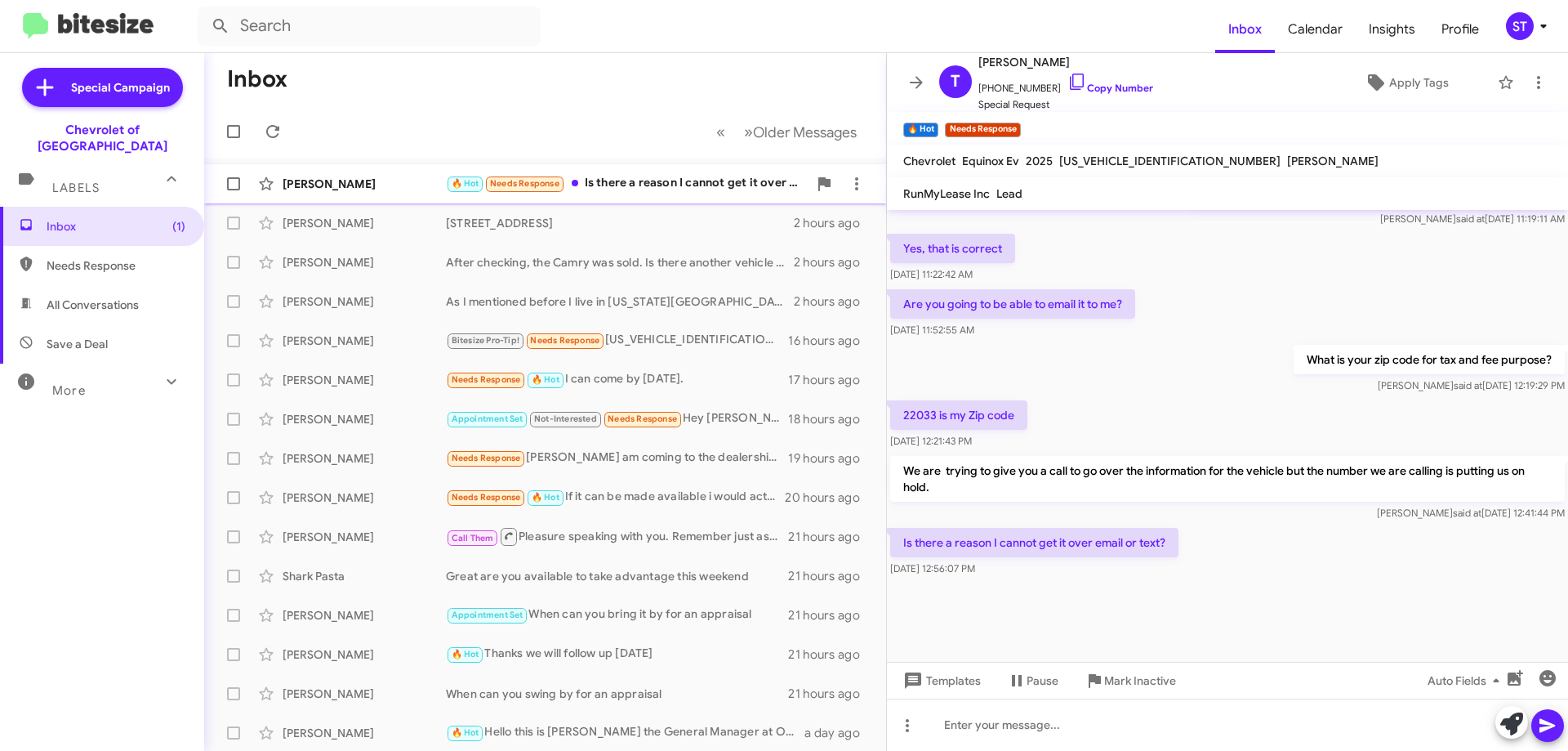
click at [714, 179] on div "🔥 Hot Needs Response Is there a reason I cannot get it over email or text?" at bounding box center [626, 183] width 362 height 19
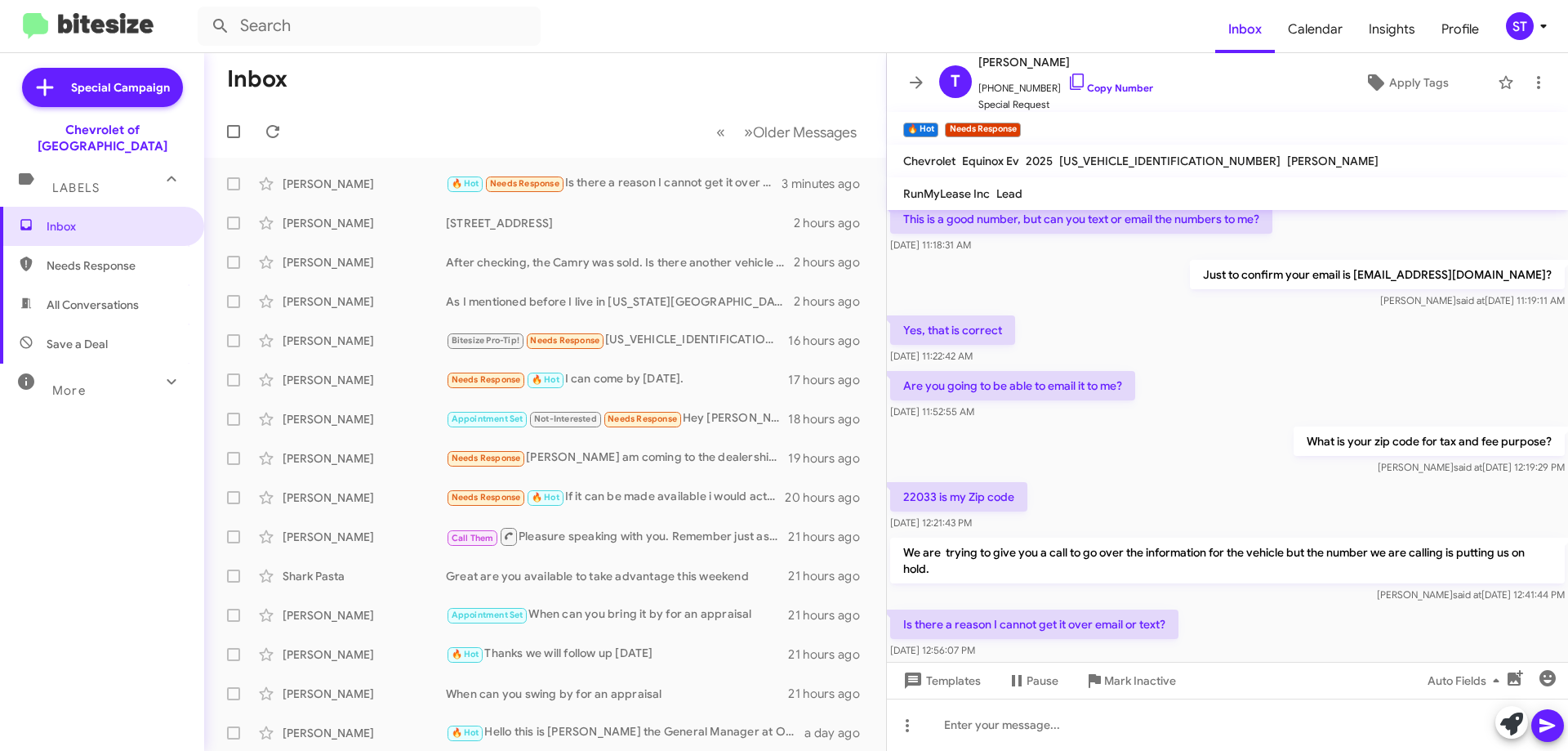
drag, startPoint x: 932, startPoint y: 494, endPoint x: 903, endPoint y: 493, distance: 29.0
click at [903, 493] on p "22033 is my Zip code" at bounding box center [959, 497] width 137 height 29
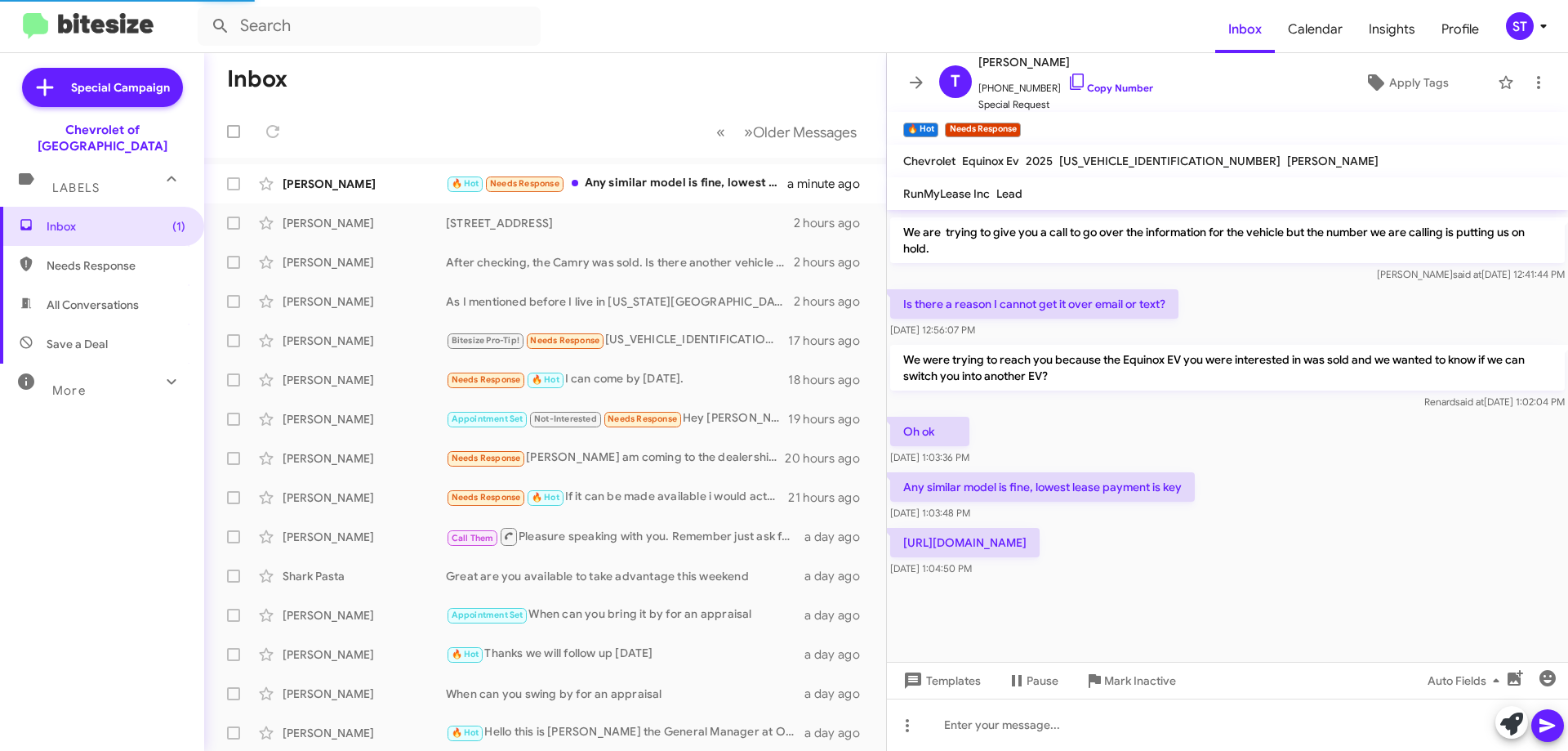
scroll to position [790, 0]
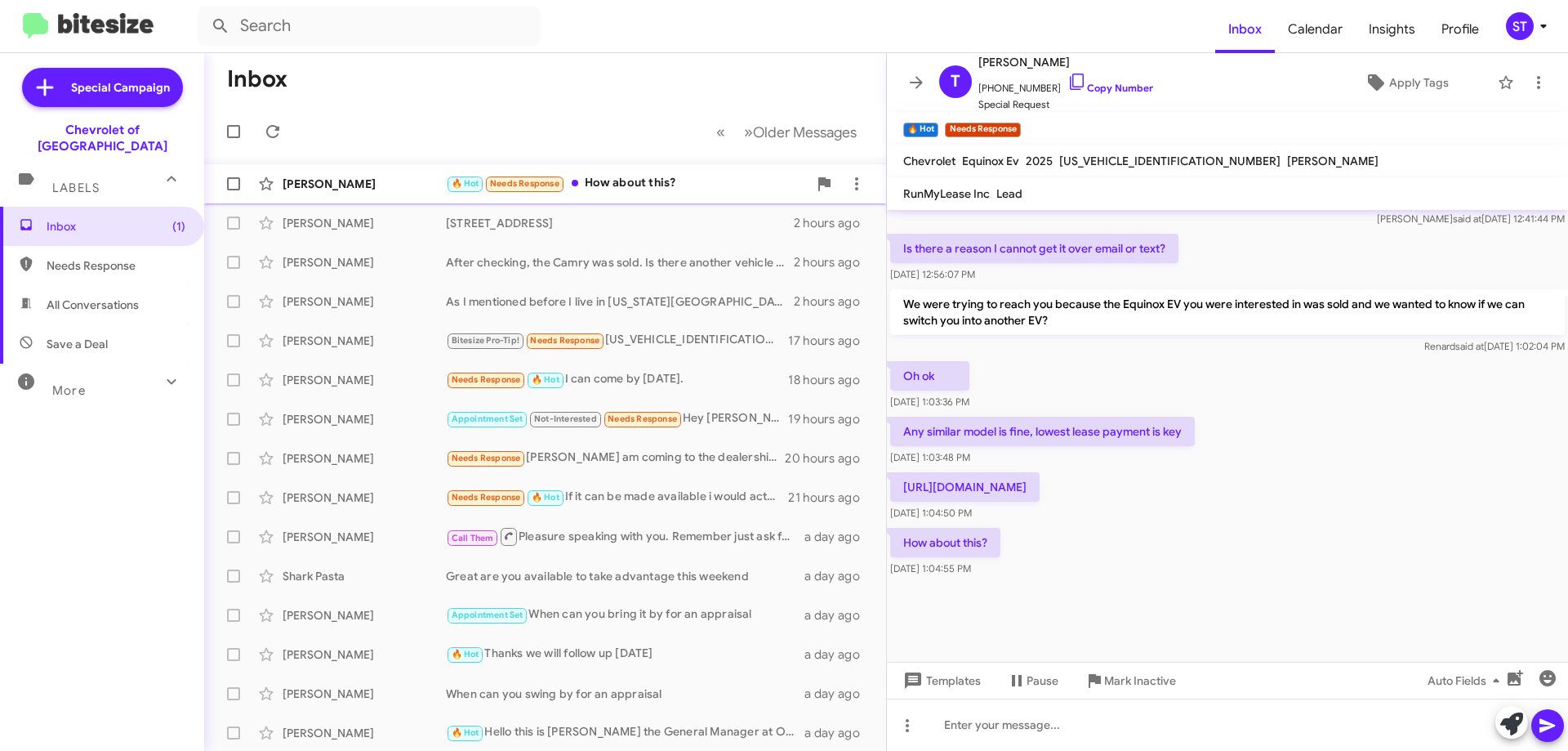
click at [650, 182] on div "🔥 Hot Needs Response How about this?" at bounding box center [626, 183] width 362 height 19
drag, startPoint x: 1161, startPoint y: 481, endPoint x: 908, endPoint y: 488, distance: 253.1
click at [892, 472] on p "[URL][DOMAIN_NAME]" at bounding box center [965, 487] width 149 height 29
copy p "[URL][DOMAIN_NAME]"
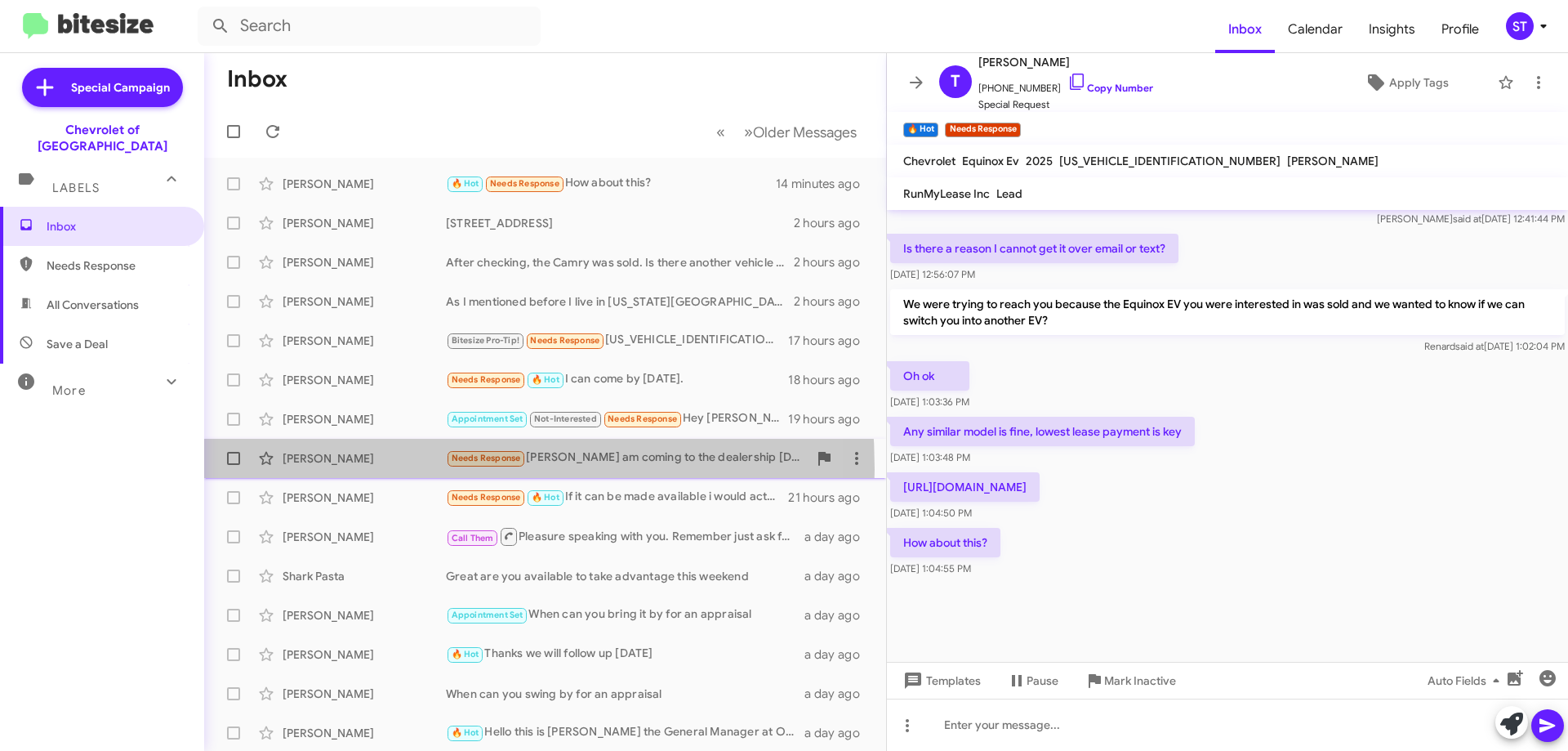
click at [340, 469] on div "[PERSON_NAME] Needs Response [PERSON_NAME] - I am coming to the dealership [DAT…" at bounding box center [545, 457] width 655 height 32
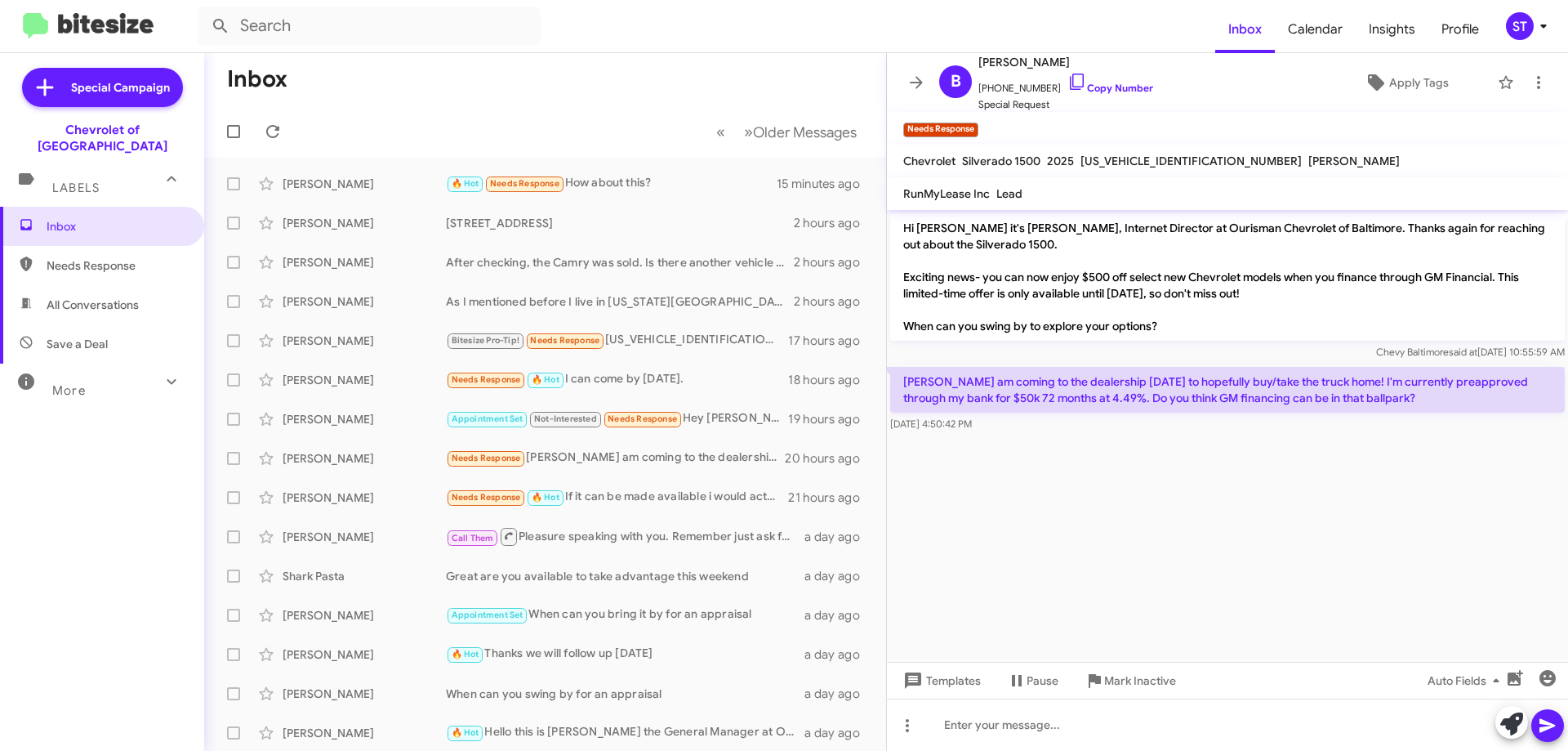
drag, startPoint x: 905, startPoint y: 382, endPoint x: 1381, endPoint y: 401, distance: 476.4
click at [1381, 401] on p "[PERSON_NAME] am coming to the dealership [DATE] to hopefully buy/take the truc…" at bounding box center [1227, 390] width 674 height 46
copy p "[PERSON_NAME] am coming to the dealership [DATE] to hopefully buy/take the truc…"
drag, startPoint x: 1325, startPoint y: 513, endPoint x: 1380, endPoint y: 411, distance: 115.9
click at [1325, 513] on cdk-virtual-scroll-viewport "Hi [PERSON_NAME] it's [PERSON_NAME], Internet Director at Ourisman Chevrolet of…" at bounding box center [1228, 436] width 681 height 452
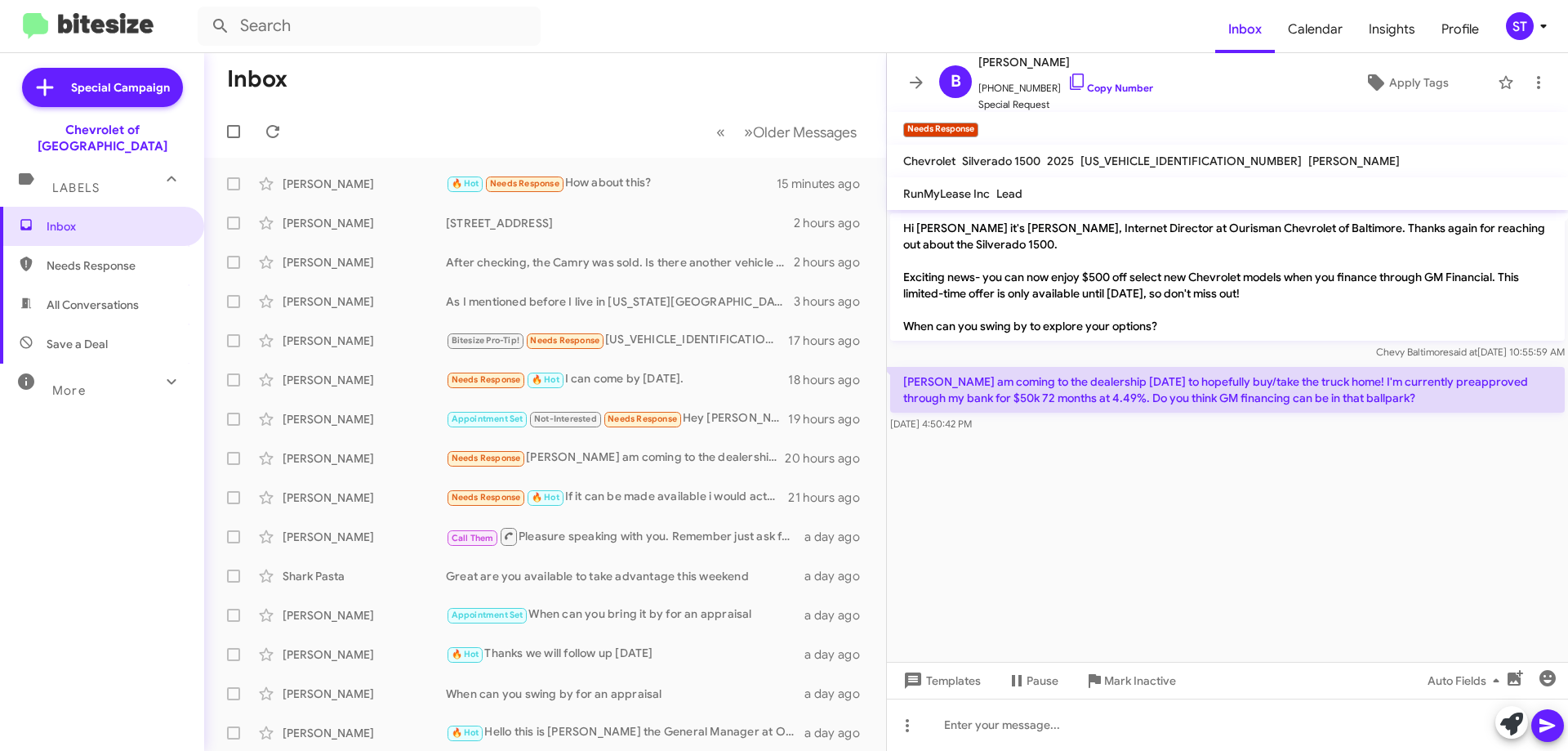
drag, startPoint x: 1355, startPoint y: 380, endPoint x: 1385, endPoint y: 407, distance: 40.4
click at [1385, 407] on p "[PERSON_NAME] am coming to the dealership [DATE] to hopefully buy/take the truc…" at bounding box center [1227, 390] width 674 height 46
copy p "I'm currently preapproved through my bank for $50k 72 months at 4.49%. Do you t…"
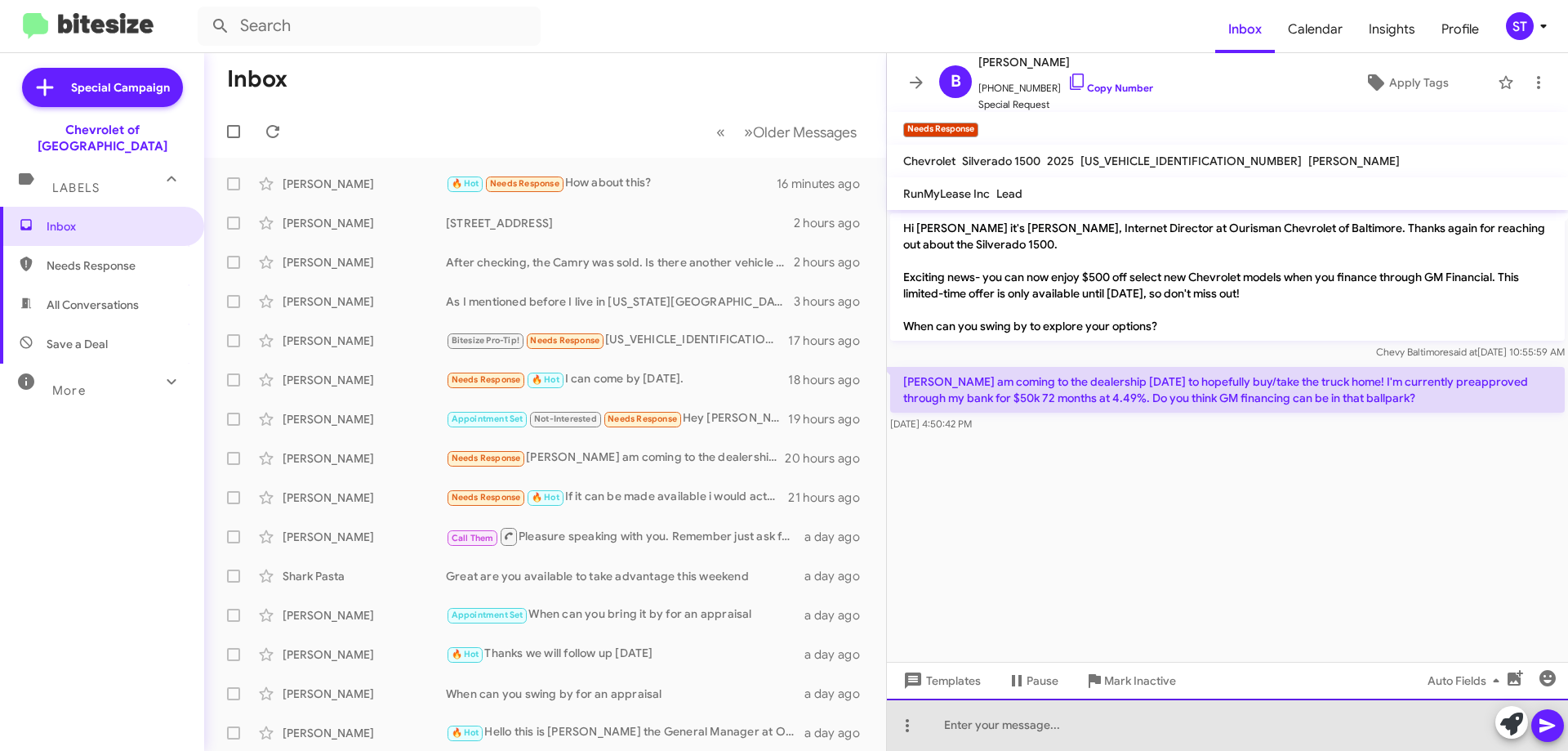
click at [1000, 723] on div at bounding box center [1228, 724] width 681 height 52
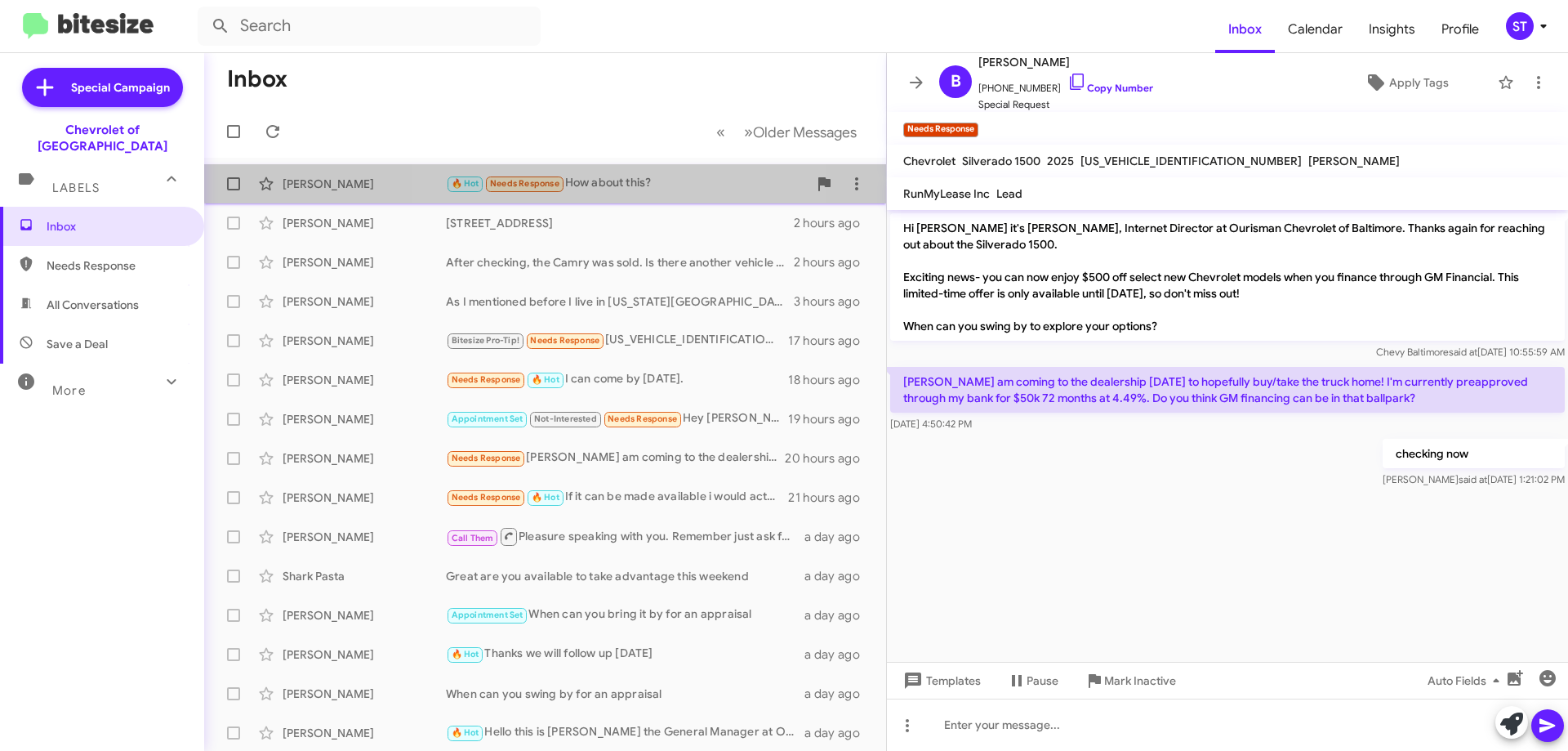
click at [638, 176] on div "🔥 Hot Needs Response How about this?" at bounding box center [626, 183] width 362 height 19
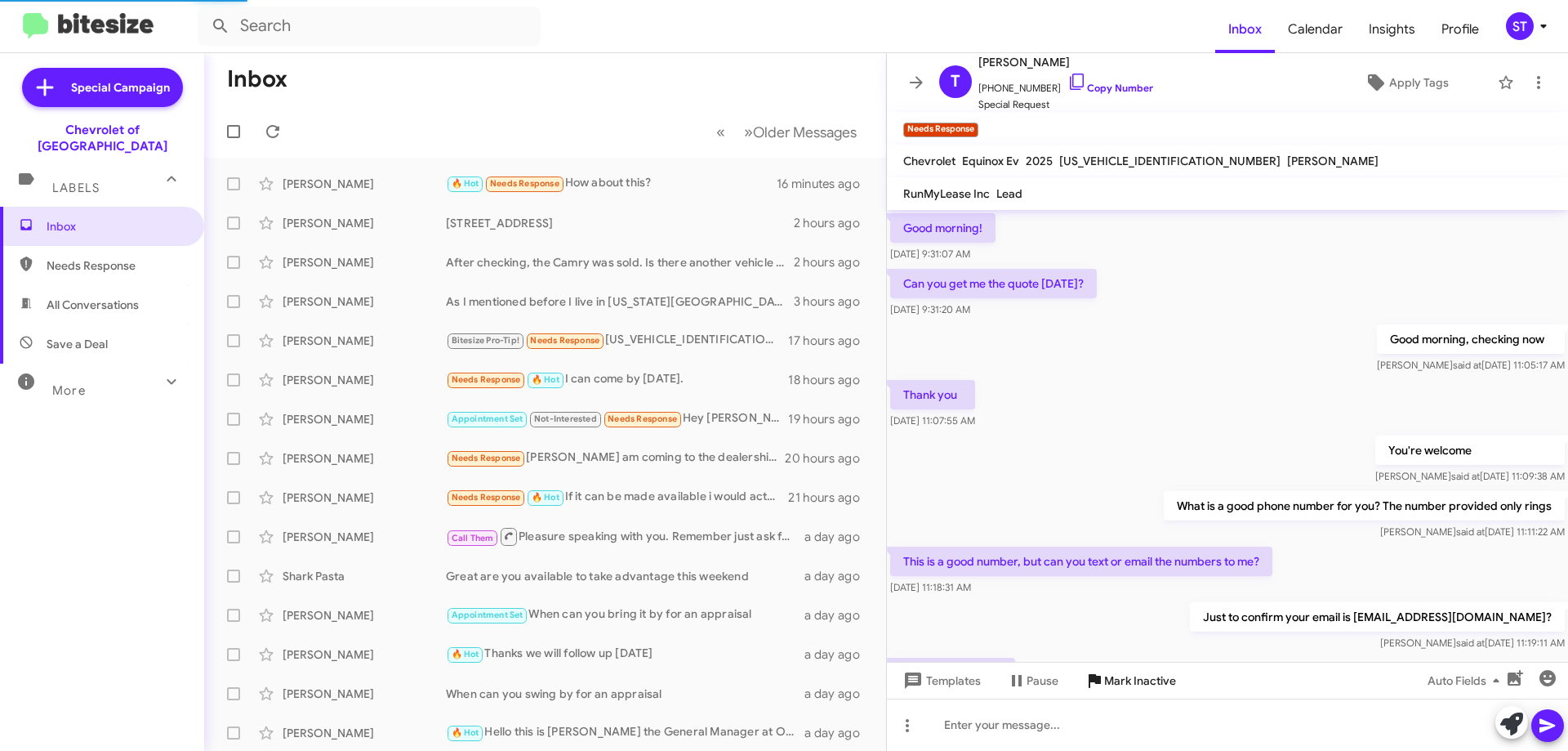
scroll to position [790, 0]
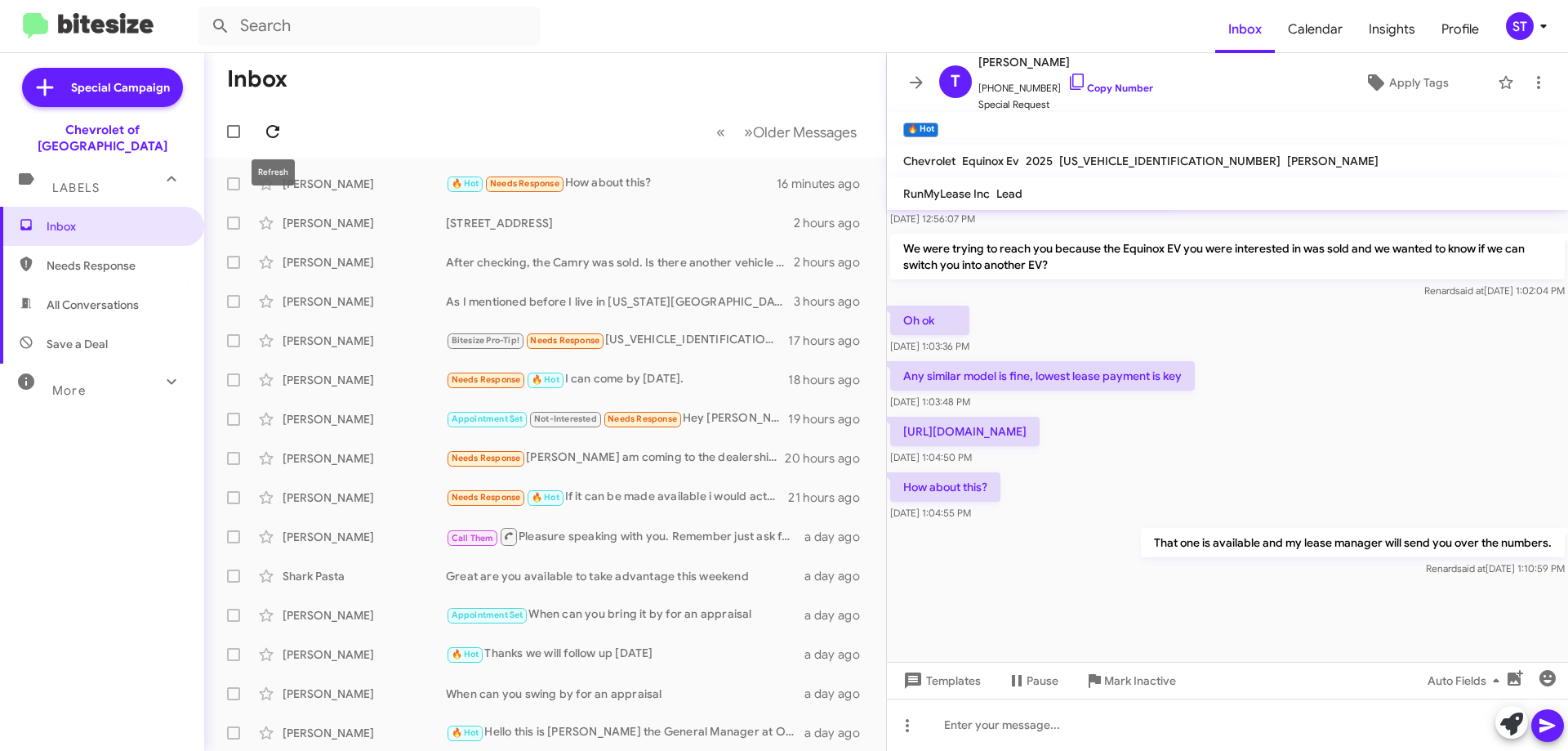
click at [280, 136] on icon at bounding box center [273, 132] width 20 height 20
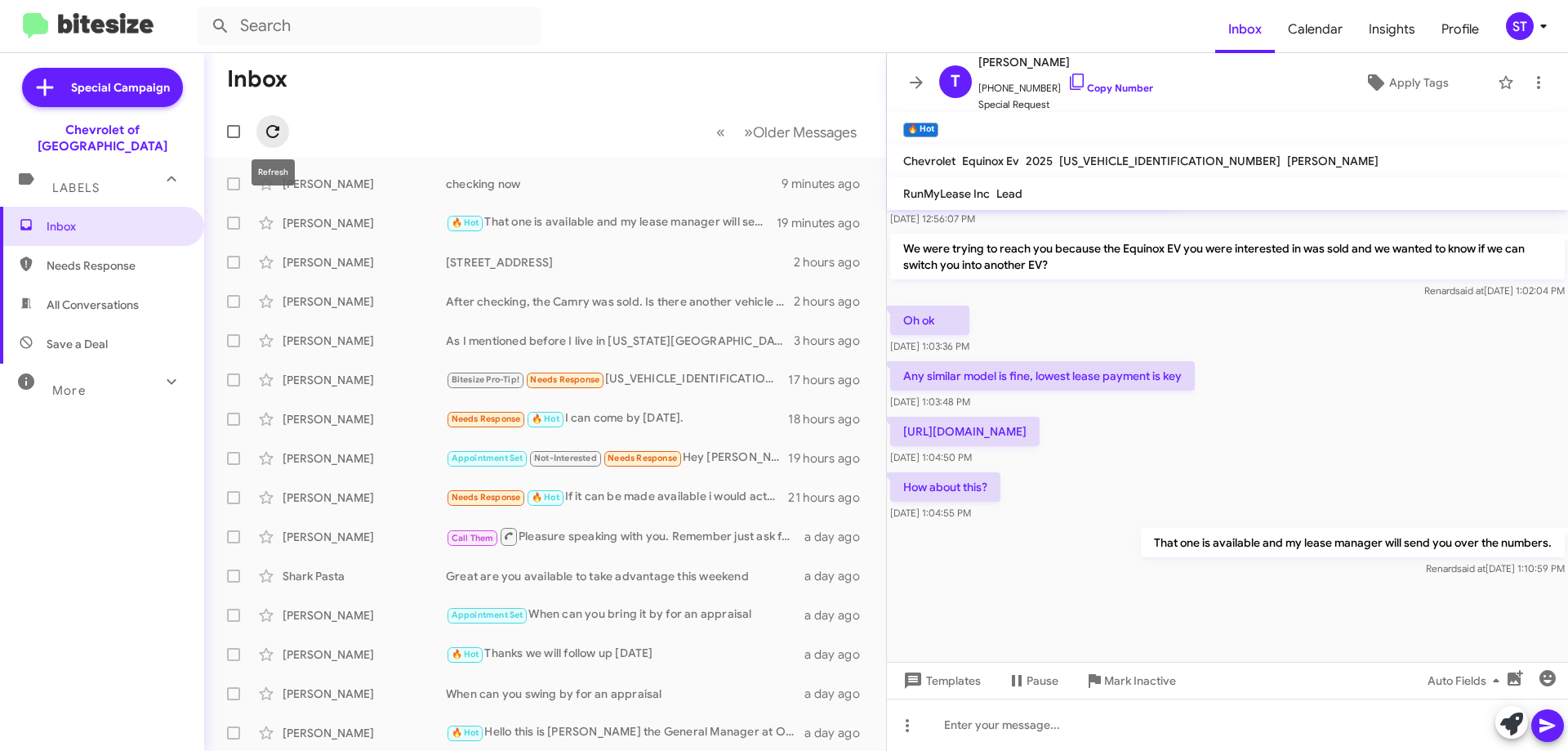
click at [275, 131] on icon at bounding box center [273, 132] width 20 height 20
click at [278, 134] on icon at bounding box center [272, 131] width 13 height 13
click at [263, 36] on input "text" at bounding box center [369, 27] width 343 height 39
type input "[PERSON_NAME]"
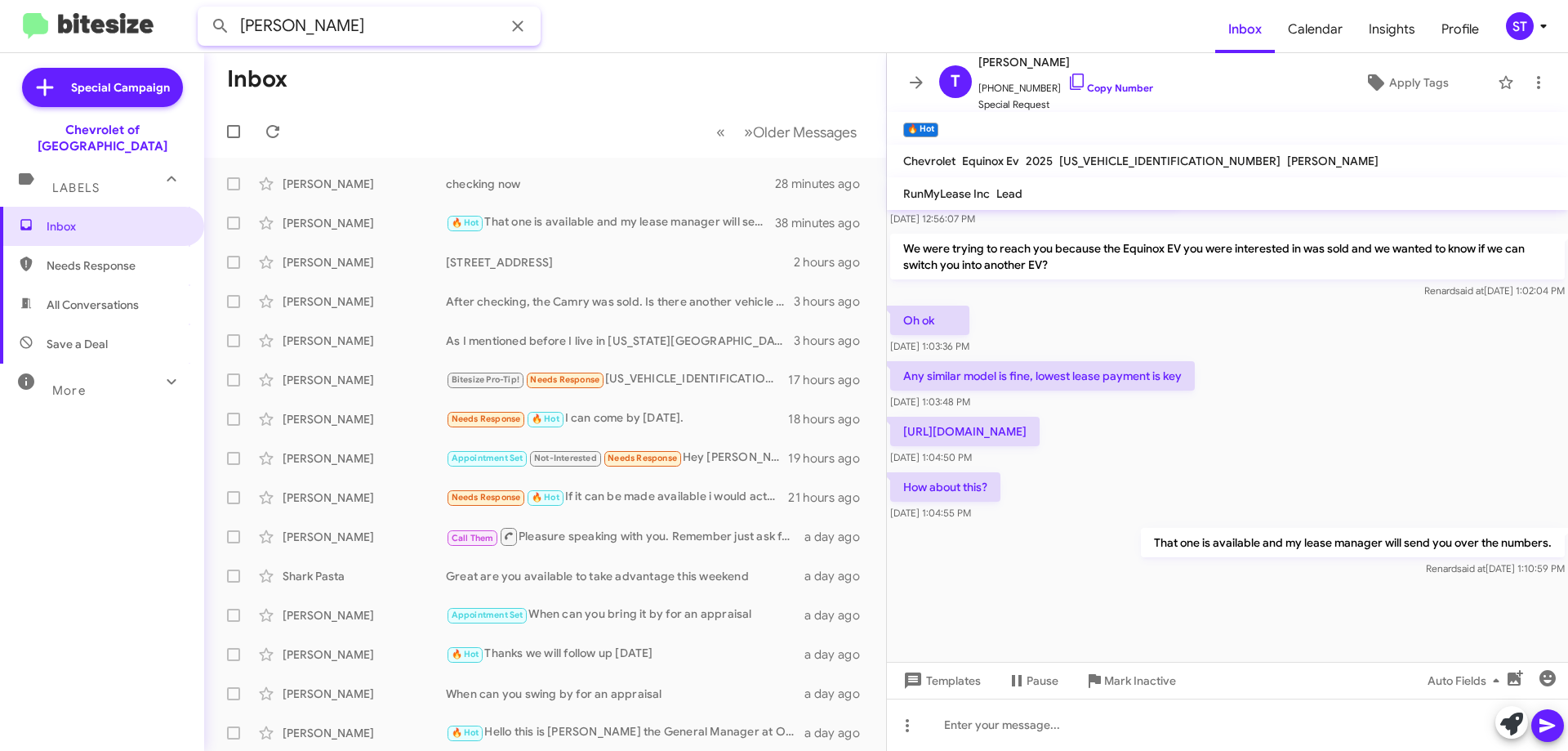
click at [204, 10] on button at bounding box center [220, 26] width 32 height 32
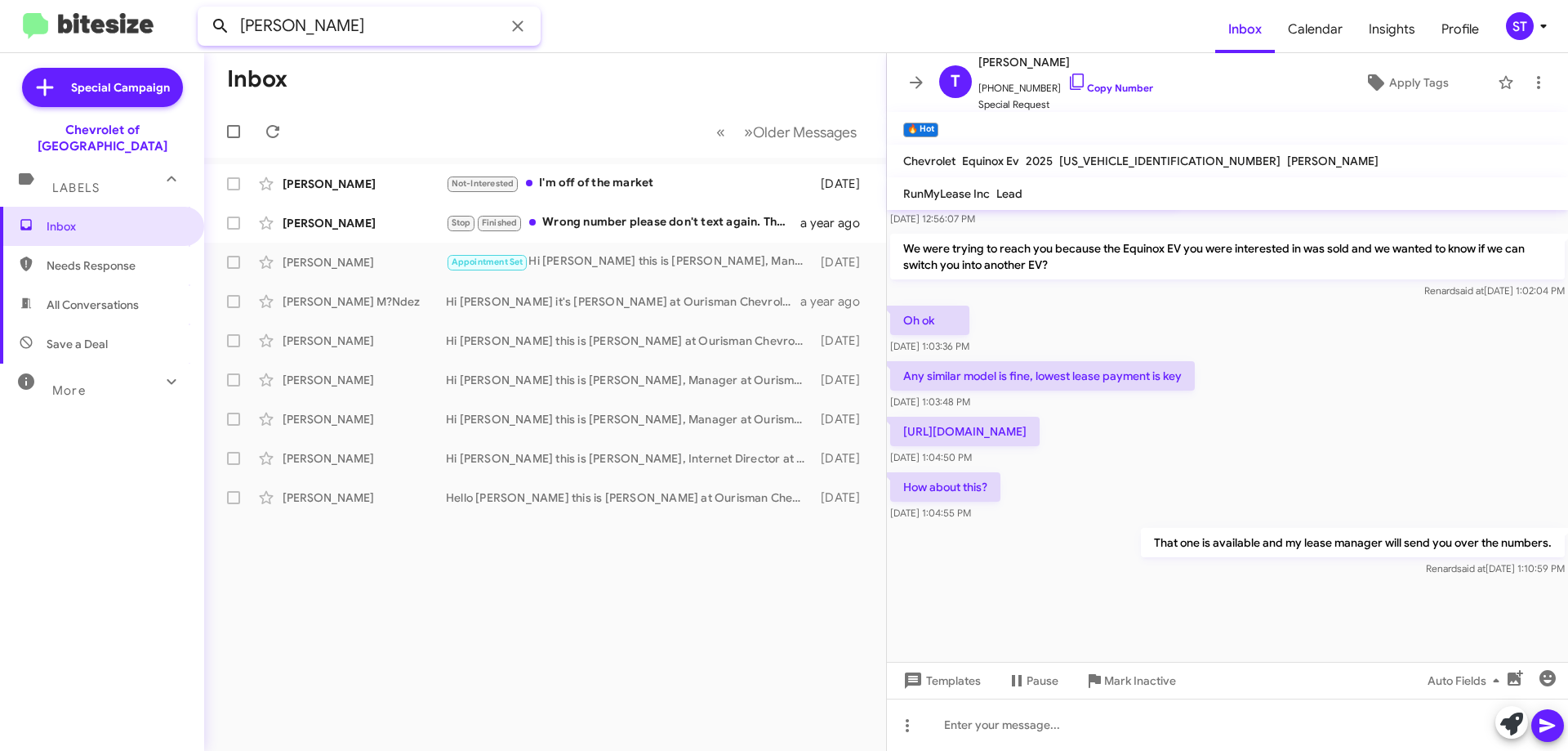
drag, startPoint x: 373, startPoint y: 26, endPoint x: 218, endPoint y: 21, distance: 155.1
click at [221, 21] on div "[PERSON_NAME]" at bounding box center [369, 27] width 343 height 39
type input "7578499010"
click at [204, 10] on button at bounding box center [220, 26] width 32 height 32
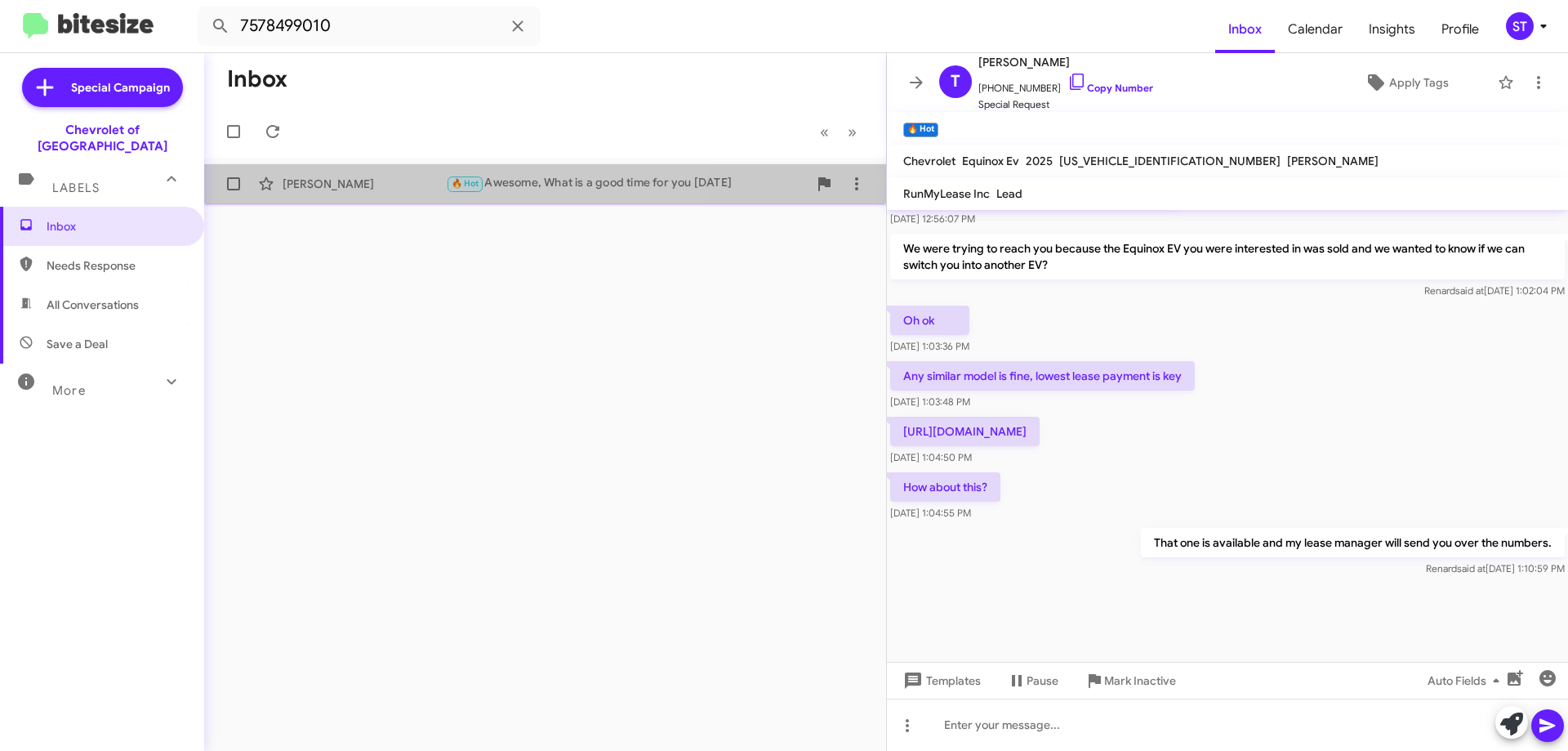
click at [382, 188] on div "[PERSON_NAME]" at bounding box center [364, 184] width 163 height 17
